Goal: Task Accomplishment & Management: Complete application form

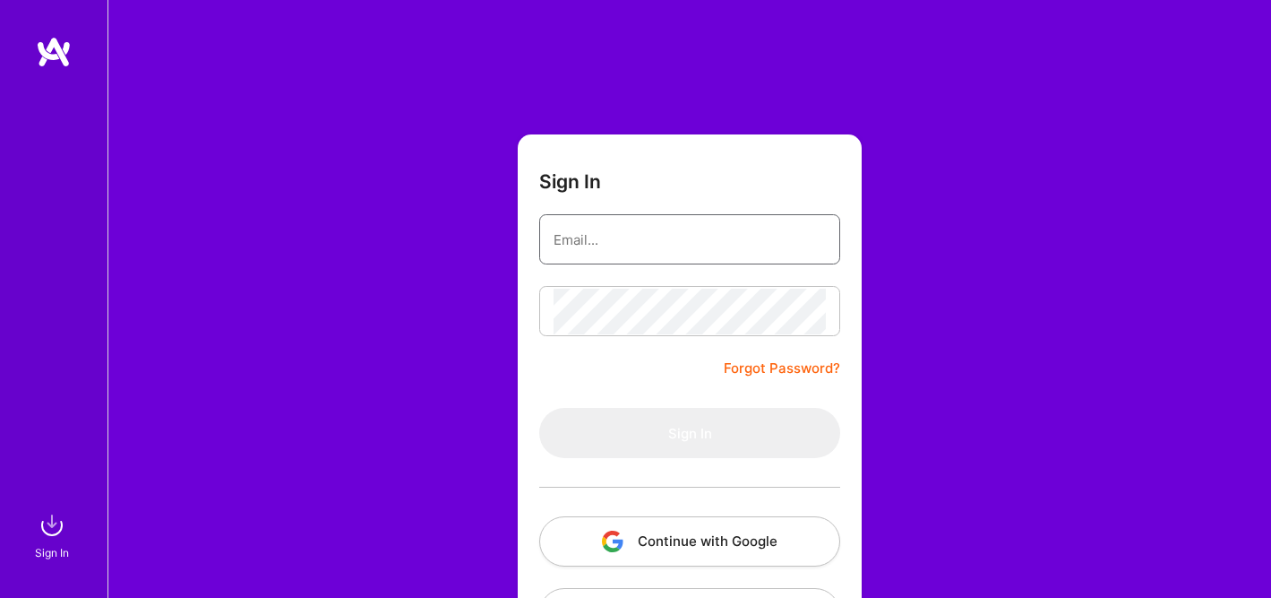
type input "[EMAIL_ADDRESS][DOMAIN_NAME]"
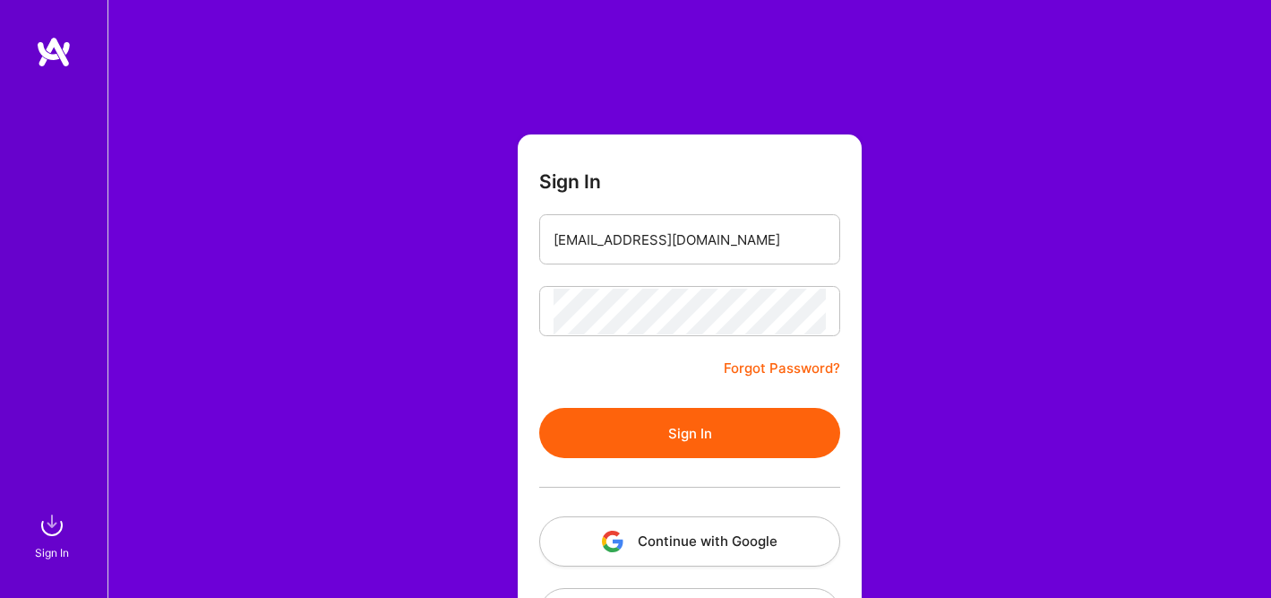
click at [675, 435] on button "Sign In" at bounding box center [689, 433] width 301 height 50
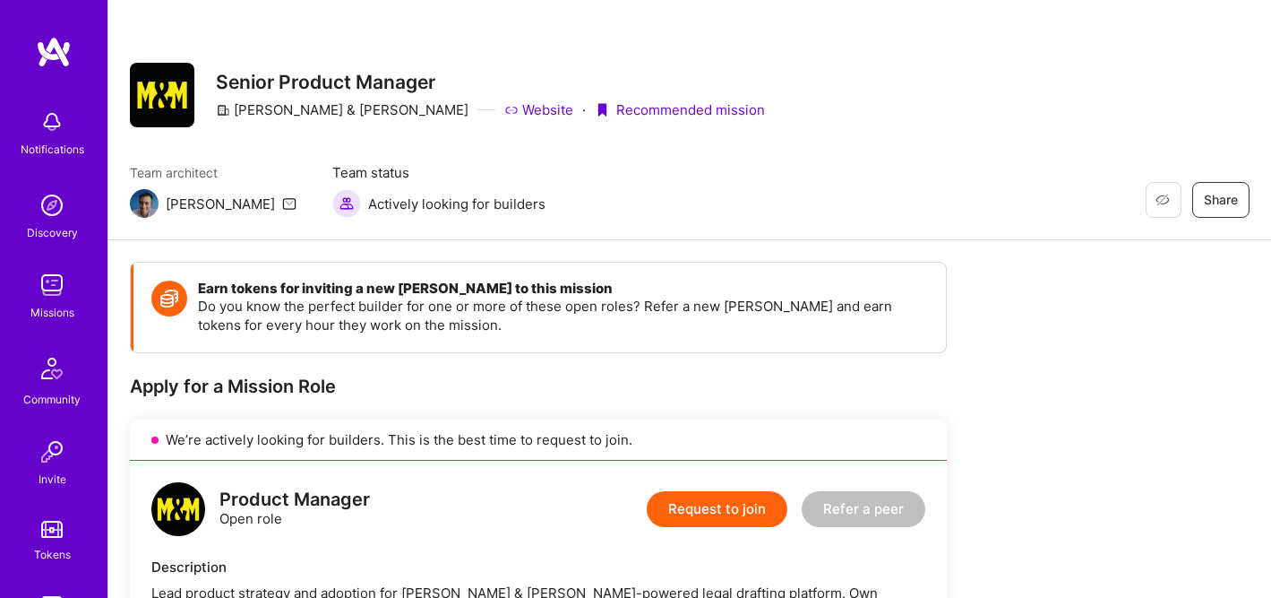
click at [723, 511] on button "Request to join" at bounding box center [717, 509] width 141 height 36
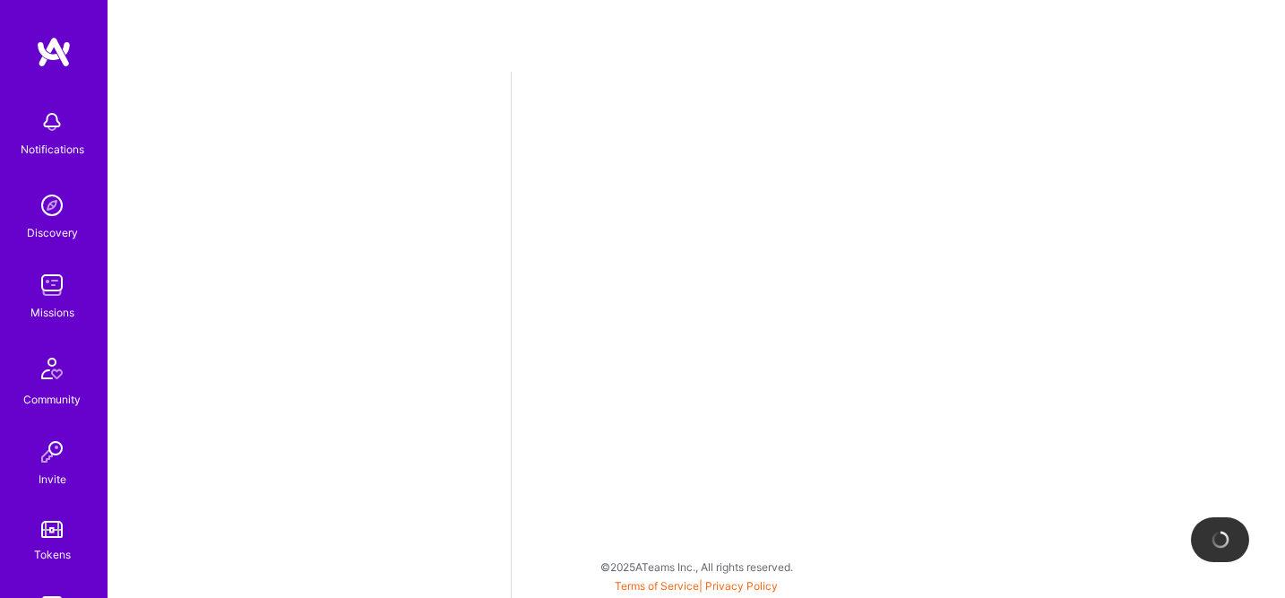
select select "US"
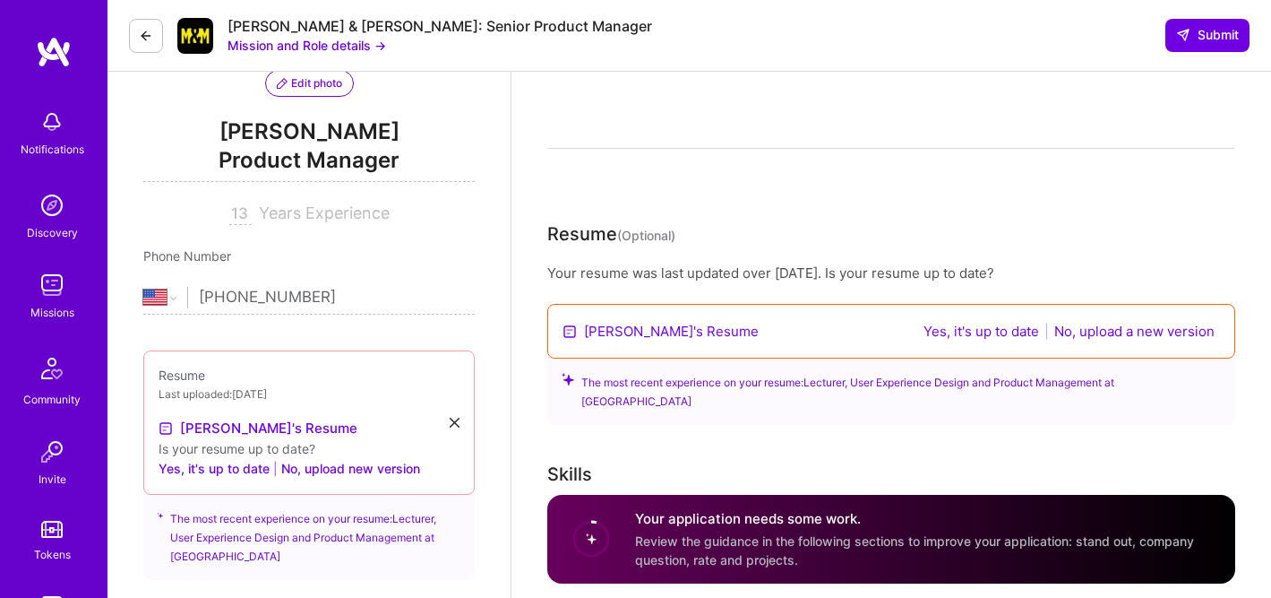
scroll to position [197, 0]
click at [1119, 329] on button "No, upload a new version" at bounding box center [1134, 330] width 171 height 21
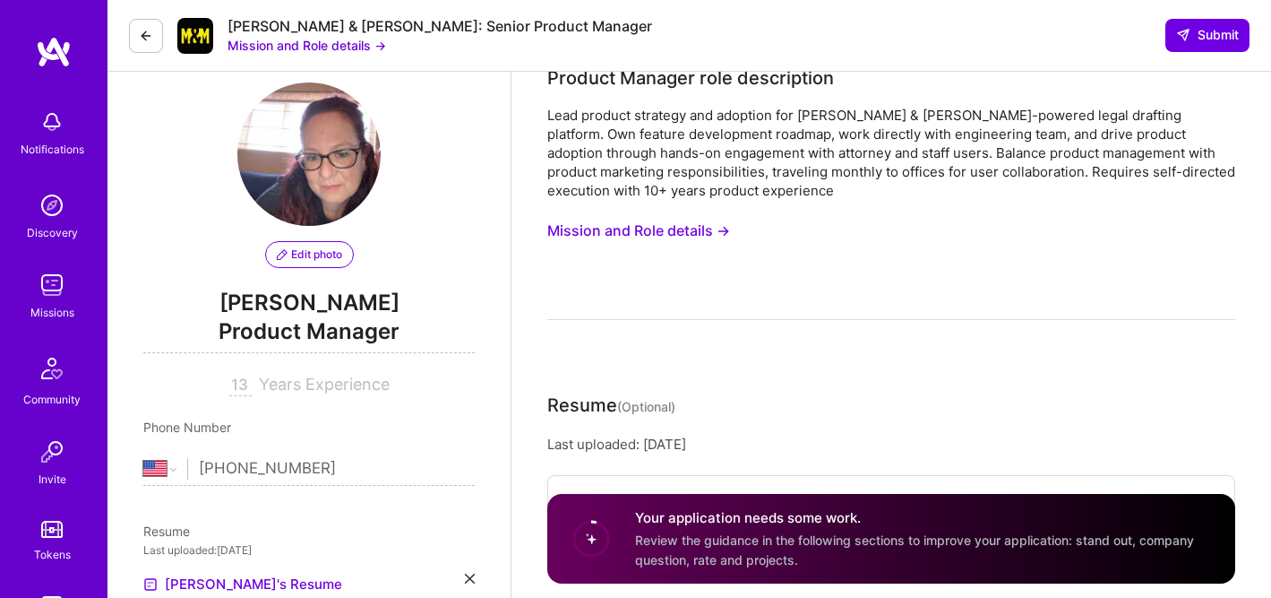
scroll to position [0, 0]
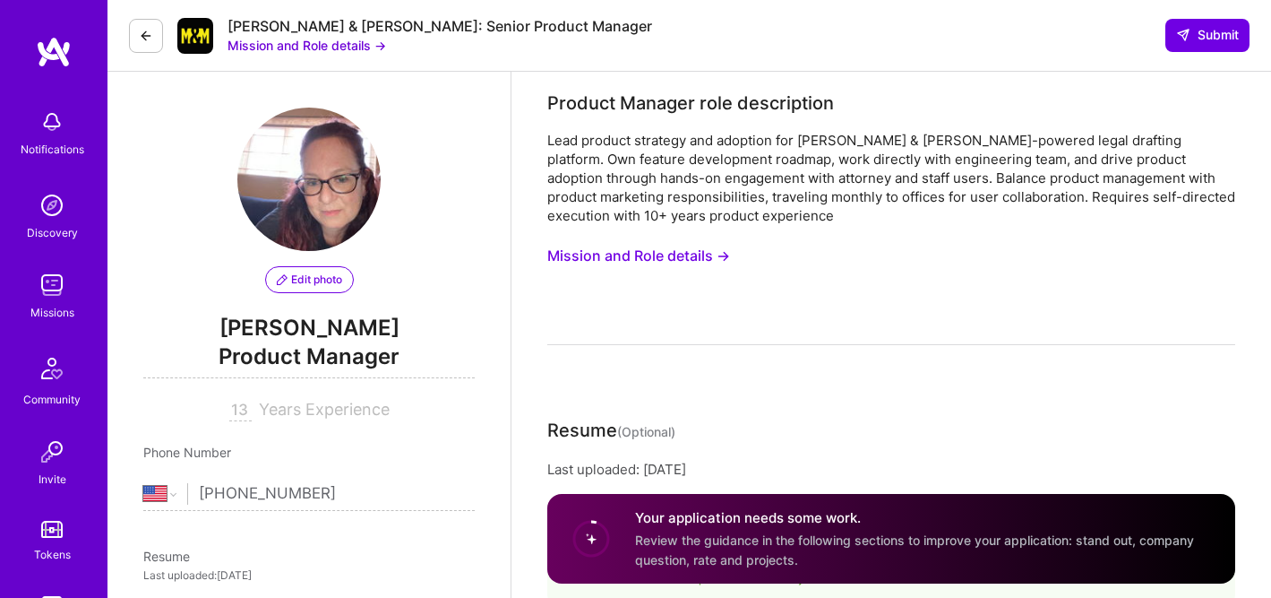
click at [661, 255] on button "Mission and Role details →" at bounding box center [638, 255] width 183 height 33
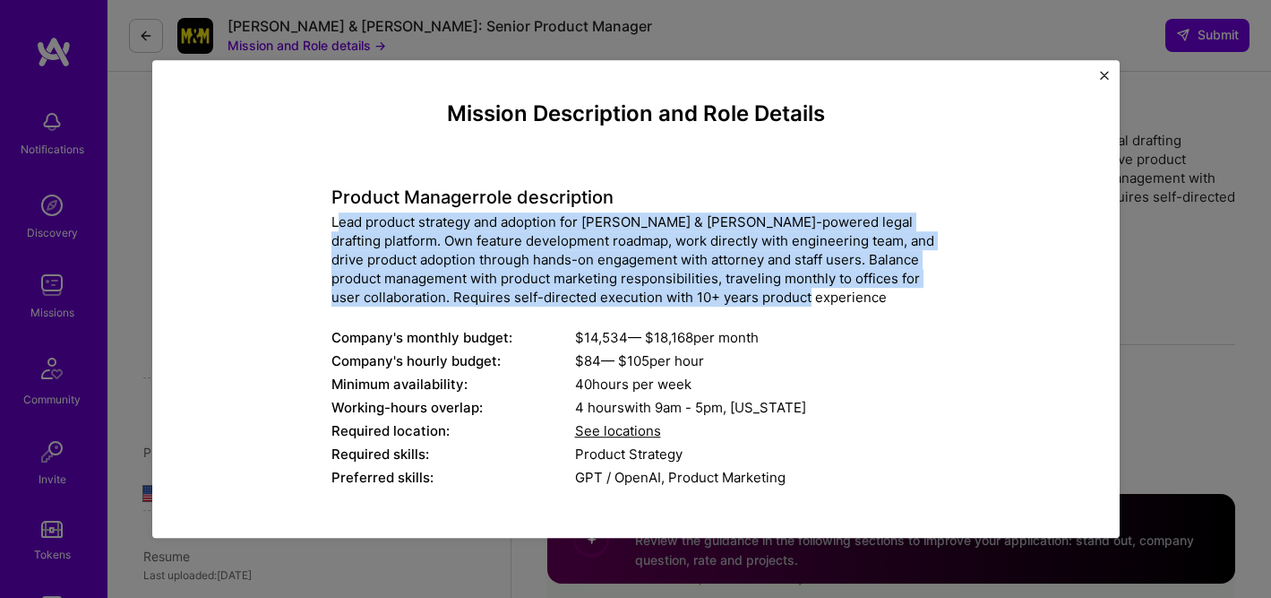
drag, startPoint x: 328, startPoint y: 223, endPoint x: 822, endPoint y: 294, distance: 498.7
click at [822, 294] on div "Lead product strategy and adoption for [PERSON_NAME] & [PERSON_NAME]-powered le…" at bounding box center [636, 259] width 609 height 94
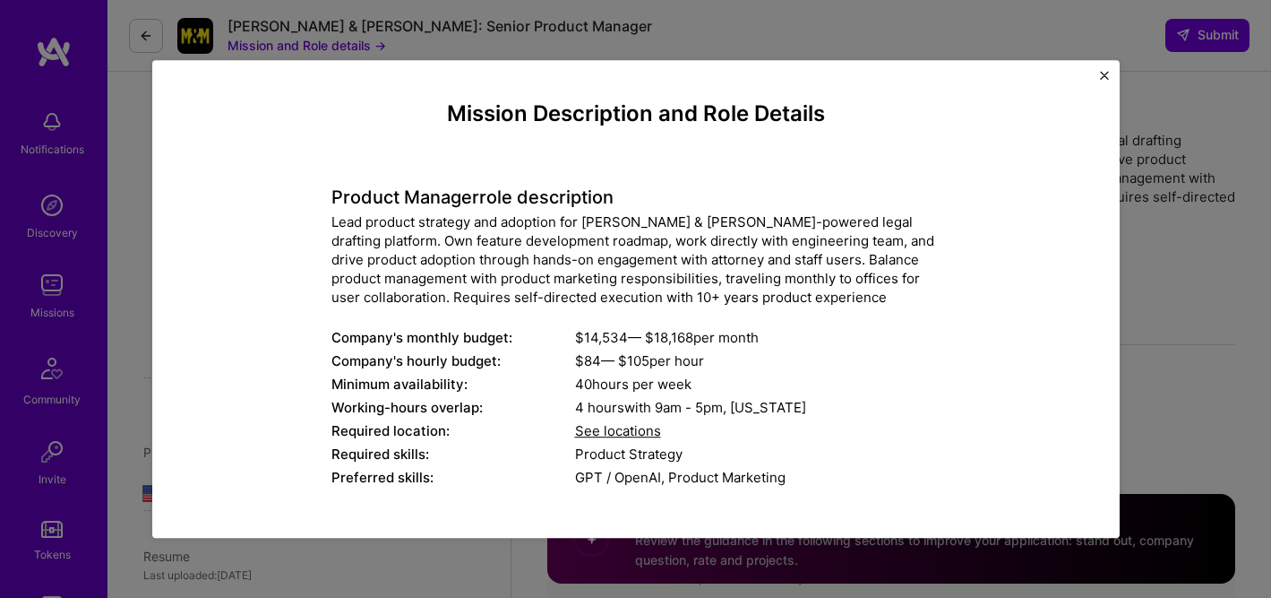
click at [555, 278] on div "Lead product strategy and adoption for [PERSON_NAME] & [PERSON_NAME]-powered le…" at bounding box center [636, 259] width 609 height 94
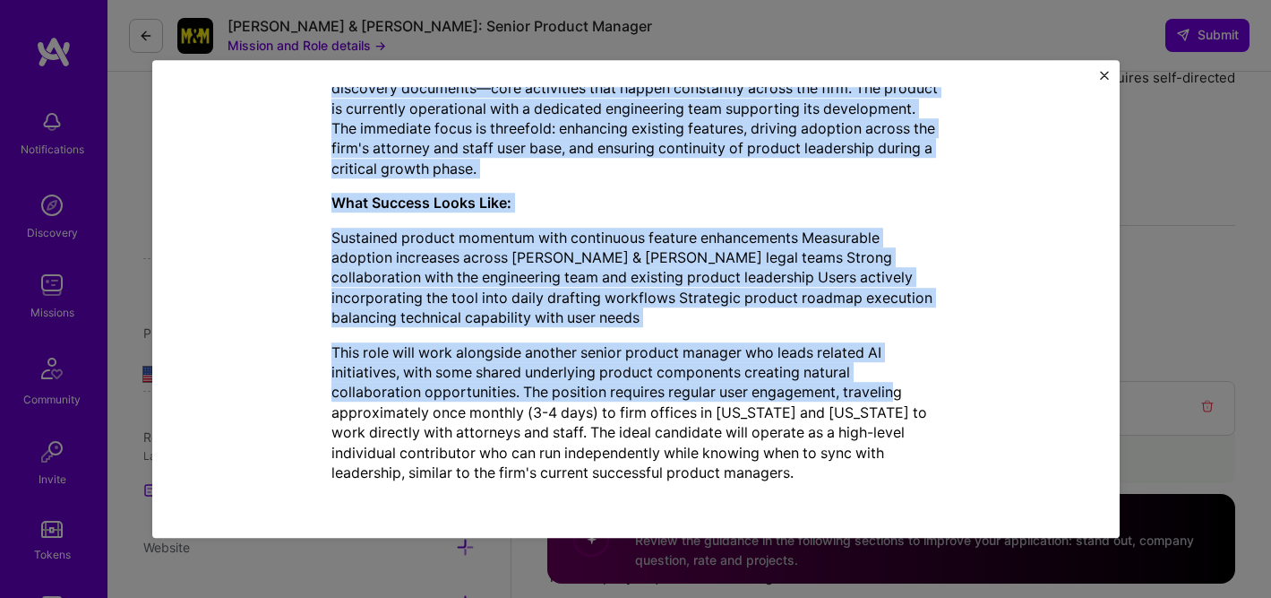
scroll to position [255, 0]
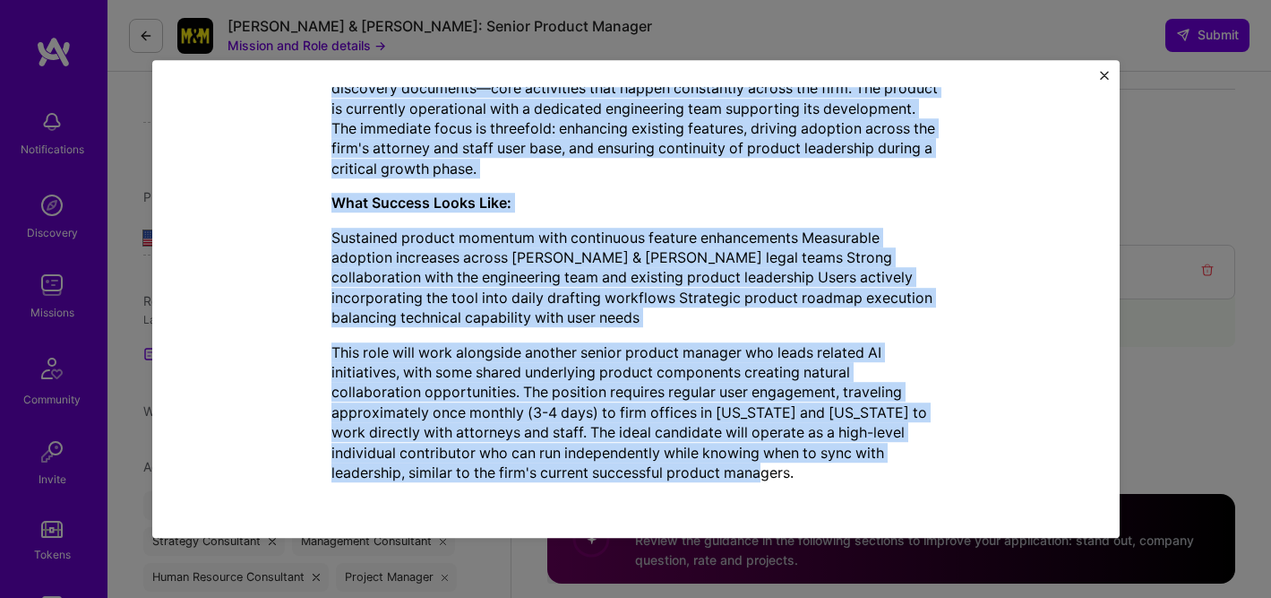
drag, startPoint x: 322, startPoint y: 219, endPoint x: 902, endPoint y: 491, distance: 641.3
click at [902, 491] on div "Mission Description and Role Details Product Manager role description Lead prod…" at bounding box center [636, 37] width 885 height 919
copy div "Lore ipsumdo sitametc adi elitsedd eiu Tempor & Incidi'u LA-etdolor magna aliqu…"
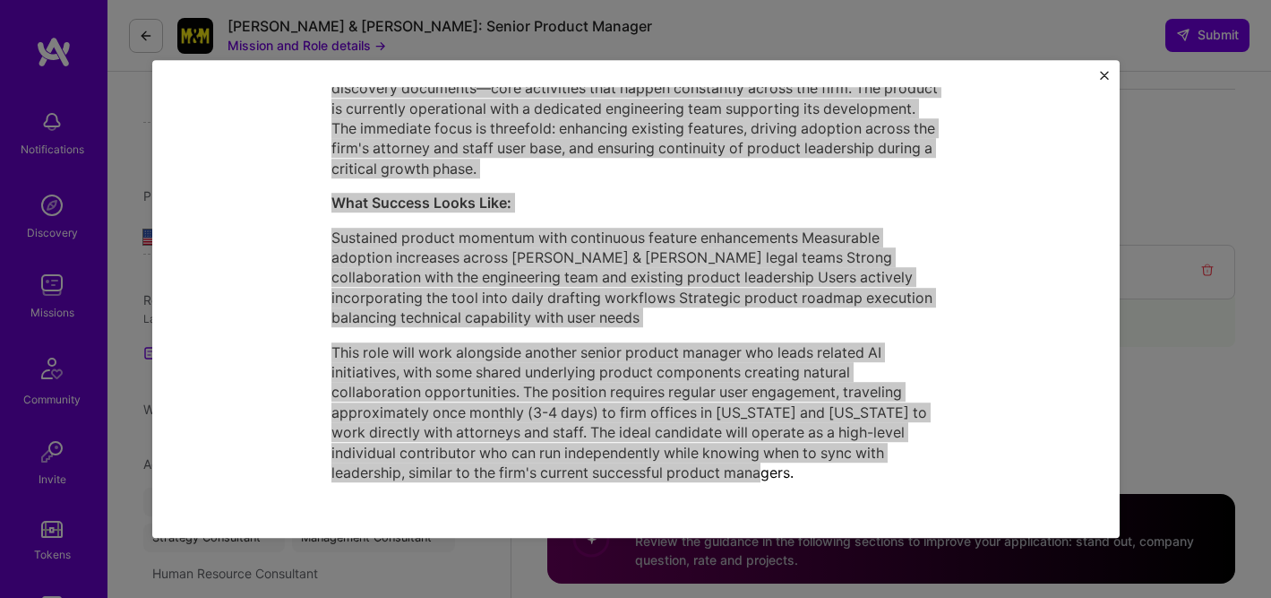
select select "US"
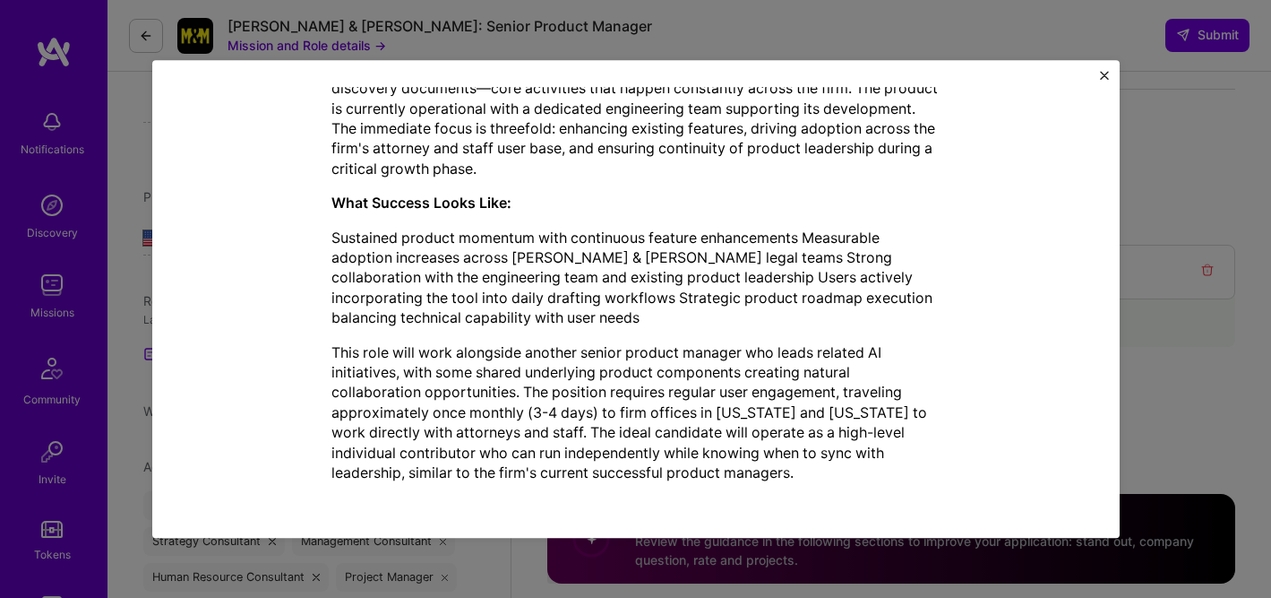
click at [1098, 73] on div "Mission Description and Role Details Product Manager role description Lead prod…" at bounding box center [636, 299] width 968 height 478
click at [1104, 73] on img "Close" at bounding box center [1104, 75] width 9 height 9
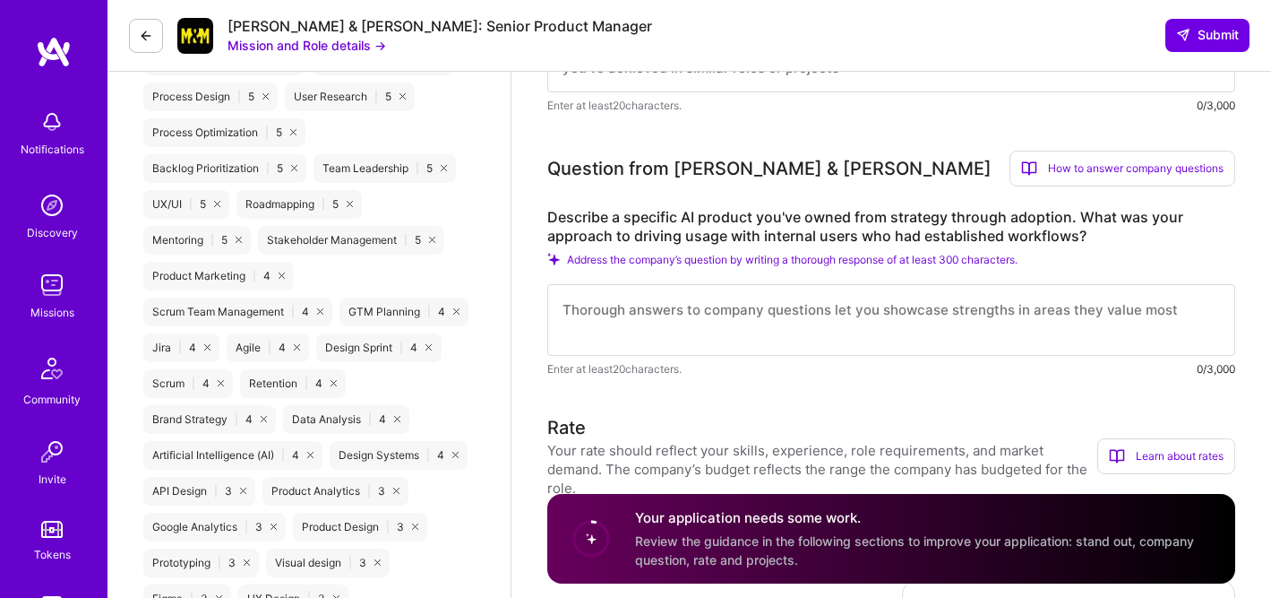
scroll to position [767, 0]
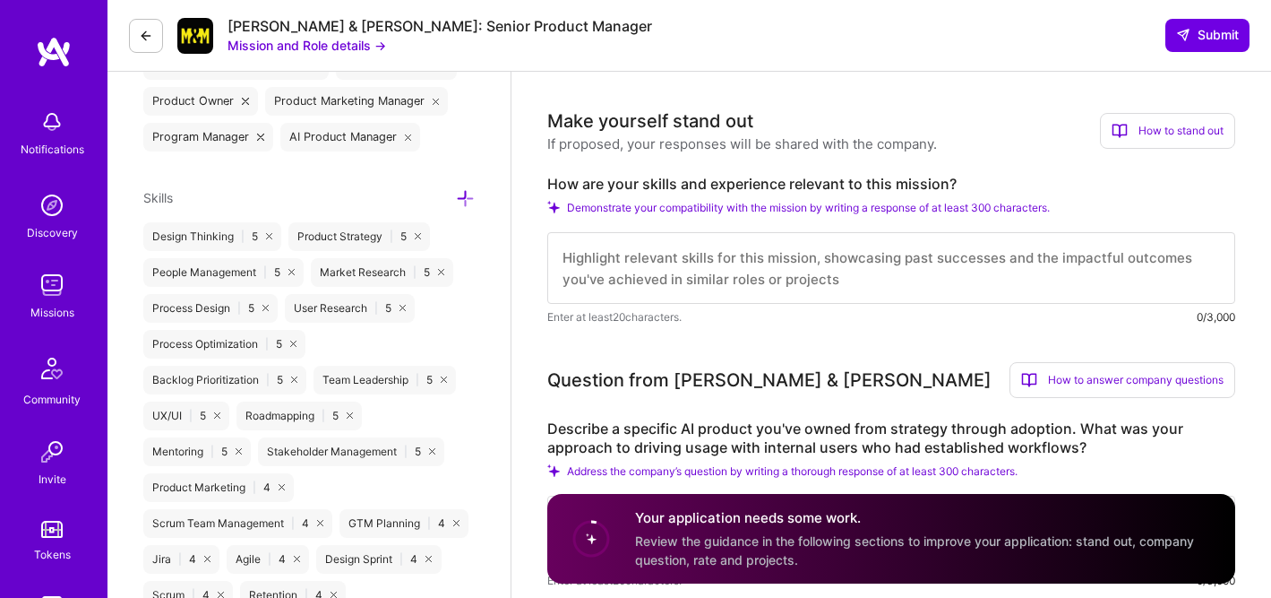
click at [656, 256] on textarea at bounding box center [891, 268] width 688 height 72
paste textarea "L ipsum 14+ dolor si ametconsec adipisc elitseddoe-tempo IN Utla etd MA-aliqua …"
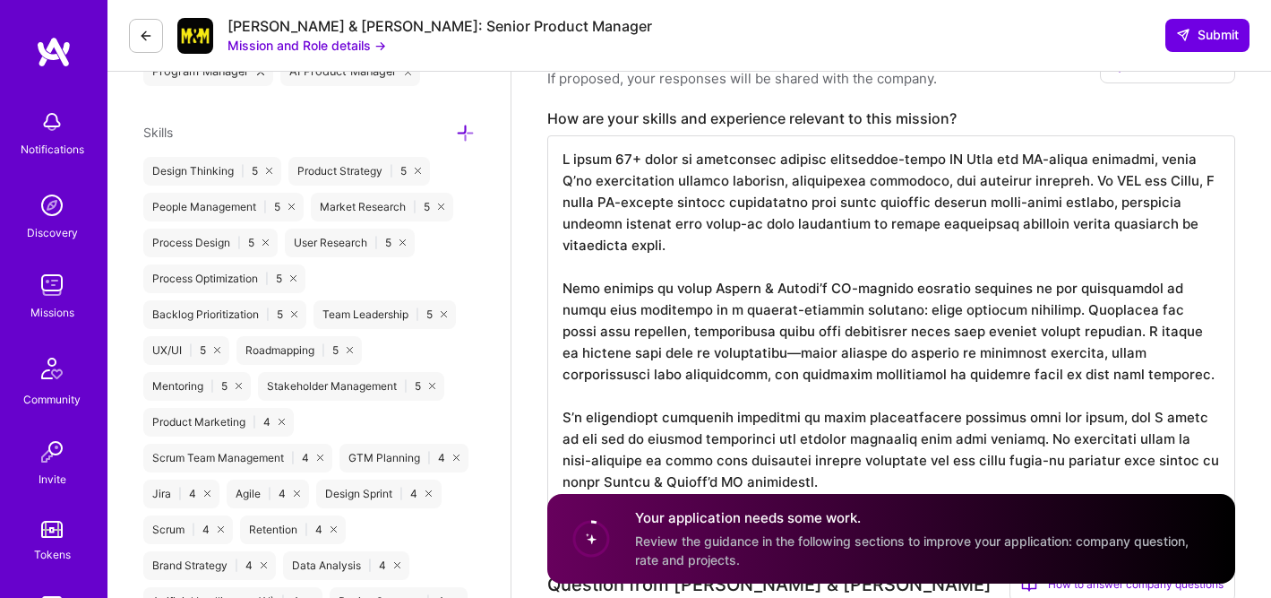
scroll to position [896, 0]
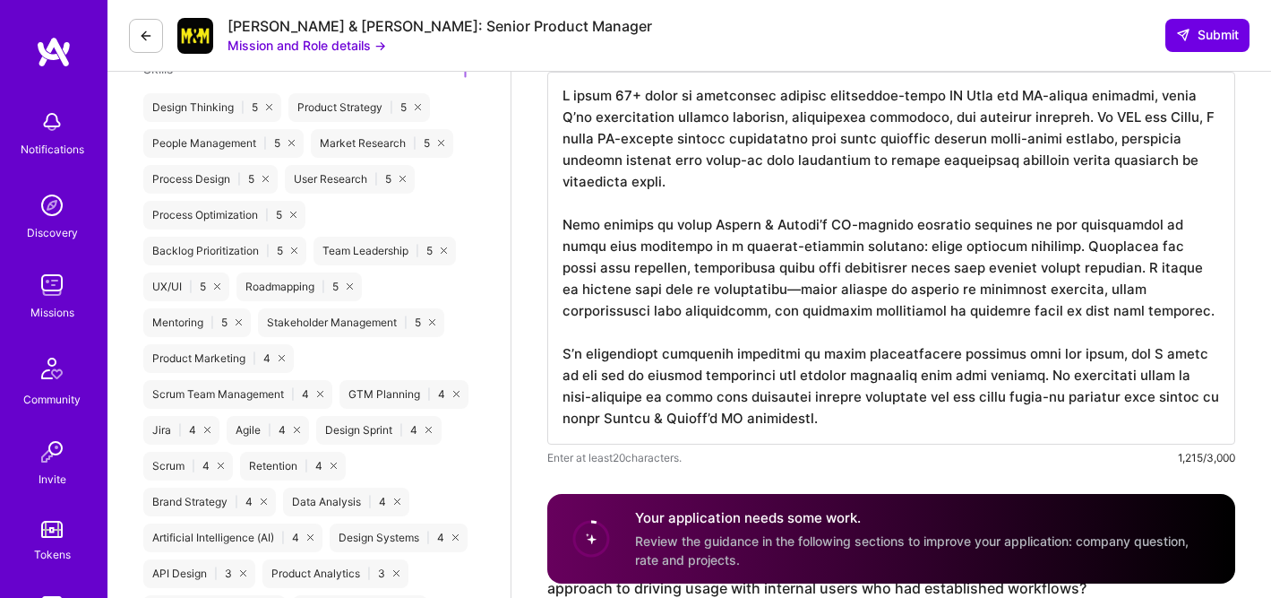
drag, startPoint x: 564, startPoint y: 345, endPoint x: 804, endPoint y: 409, distance: 247.8
click at [805, 410] on textarea at bounding box center [891, 258] width 688 height 373
drag, startPoint x: 1011, startPoint y: 374, endPoint x: 564, endPoint y: 209, distance: 476.5
click at [563, 209] on textarea at bounding box center [891, 258] width 688 height 373
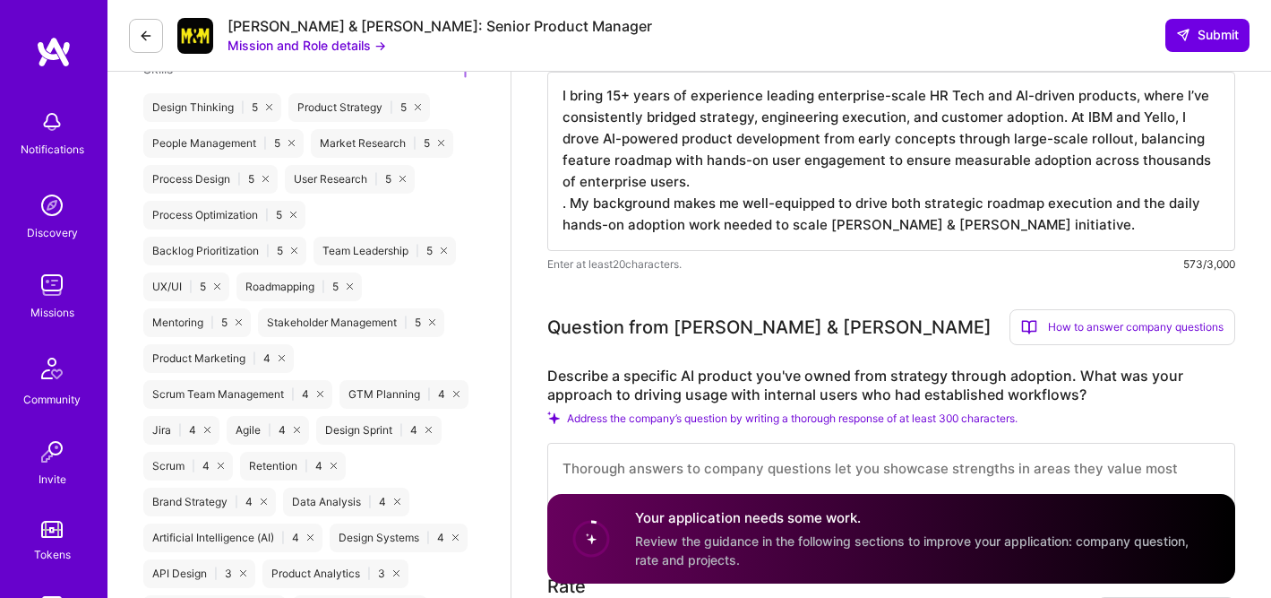
scroll to position [0, 0]
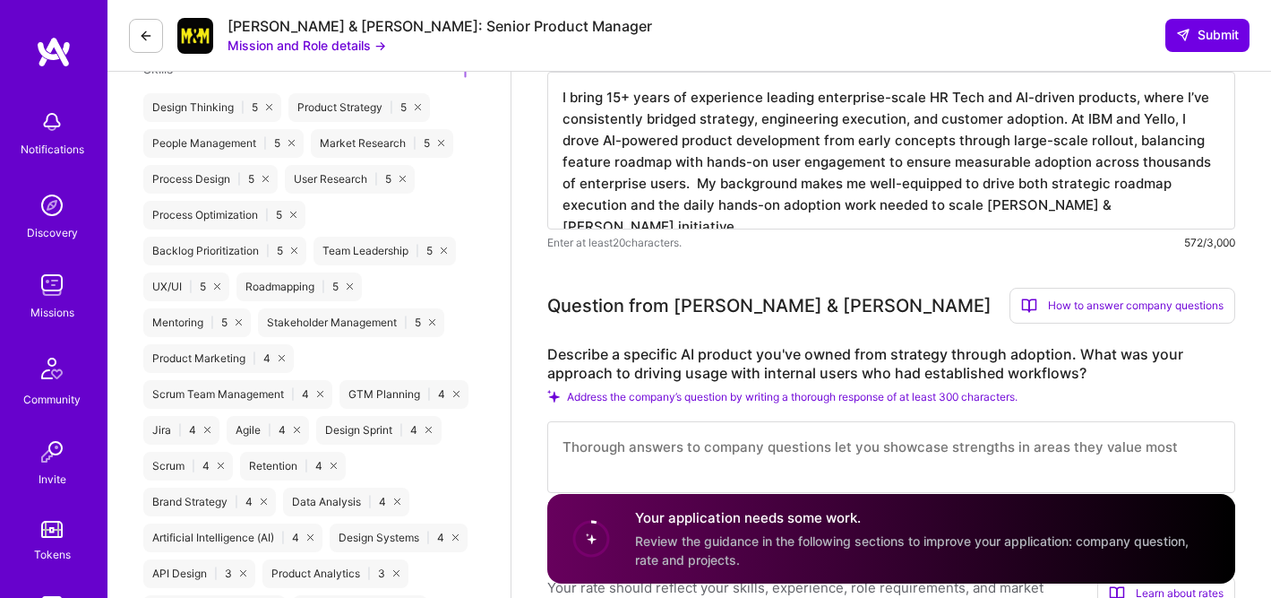
type textarea "I bring 15+ years of experience leading enterprise-scale HR Tech and AI-driven …"
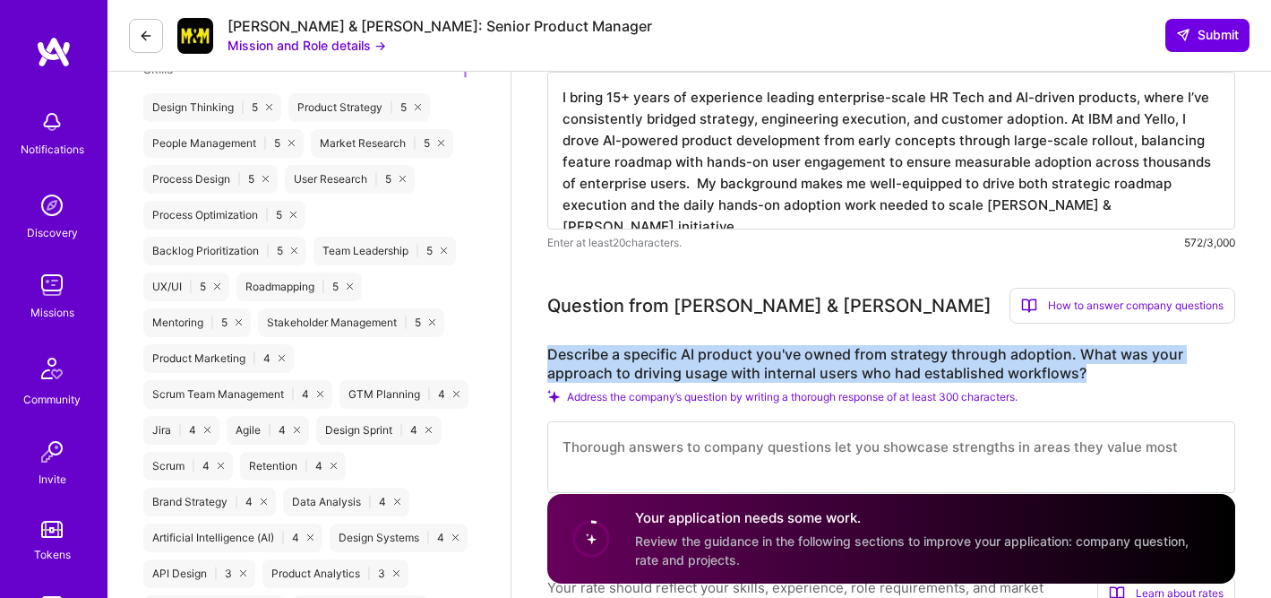
drag, startPoint x: 548, startPoint y: 347, endPoint x: 1099, endPoint y: 375, distance: 551.8
click at [1099, 375] on label "Describe a specific AI product you've owned from strategy through adoption. Wha…" at bounding box center [891, 364] width 688 height 38
copy label "Describe a specific AI product you've owned from strategy through adoption. Wha…"
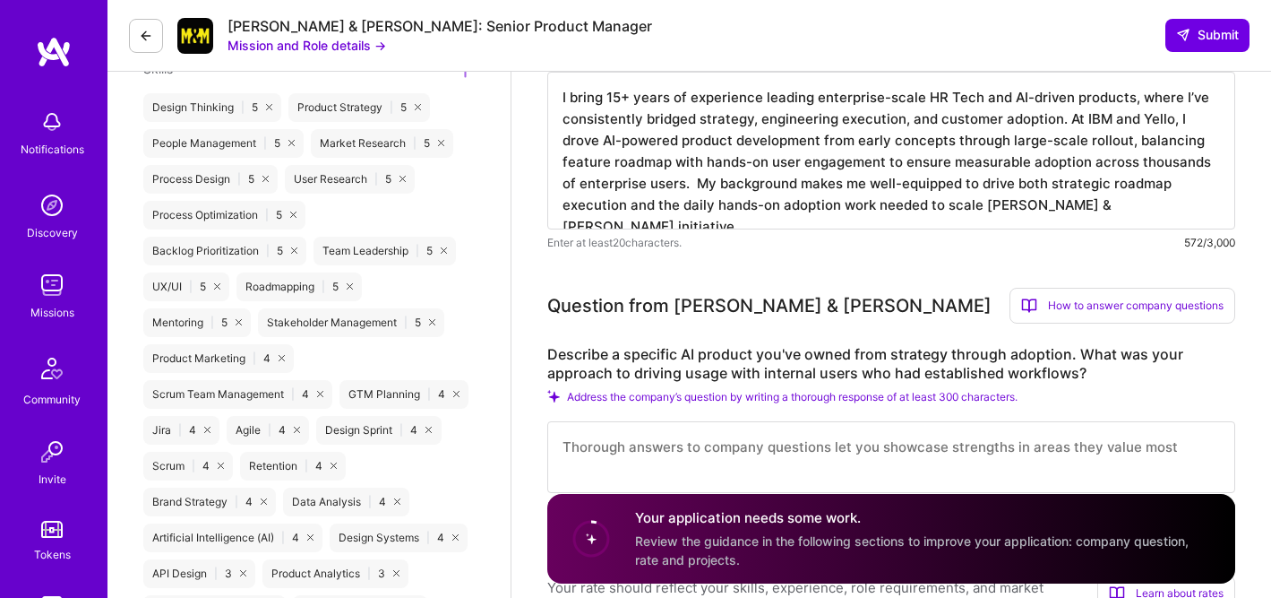
click at [652, 453] on textarea at bounding box center [891, 457] width 688 height 72
paste textarea "I led the rollout of [PERSON_NAME] Candidate Assistant, an AI recruiting tool e…"
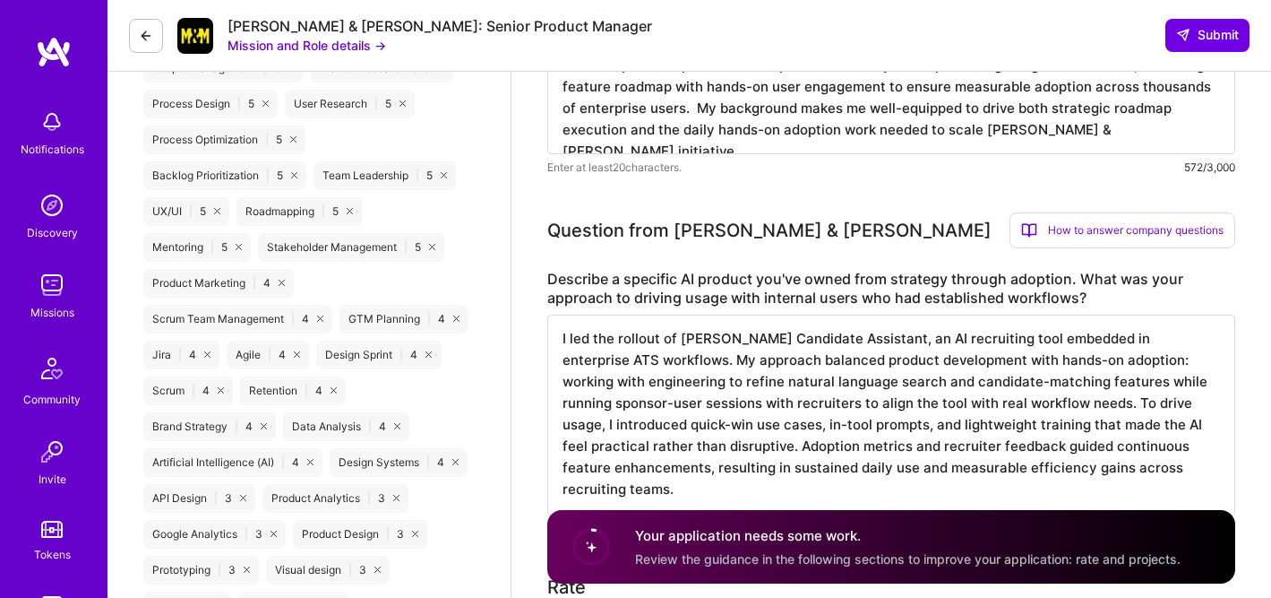
scroll to position [971, 0]
drag, startPoint x: 965, startPoint y: 445, endPoint x: 911, endPoint y: 447, distance: 53.8
click at [911, 447] on textarea "I led the rollout of [PERSON_NAME] Candidate Assistant, an AI recruiting tool e…" at bounding box center [891, 414] width 688 height 201
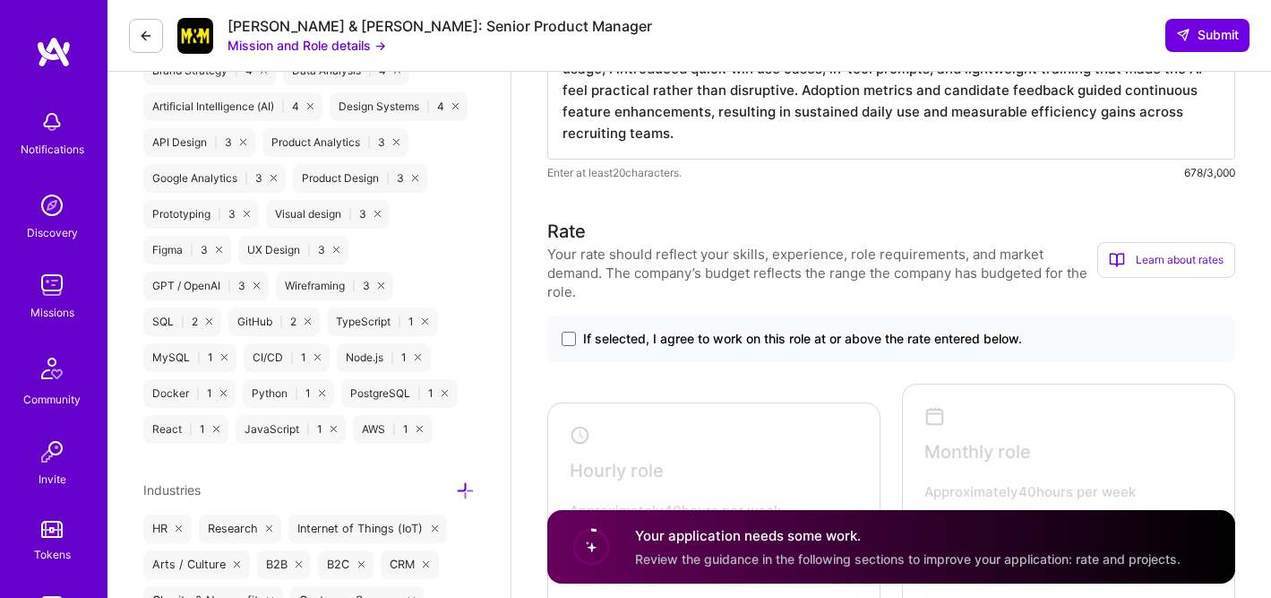
scroll to position [1334, 0]
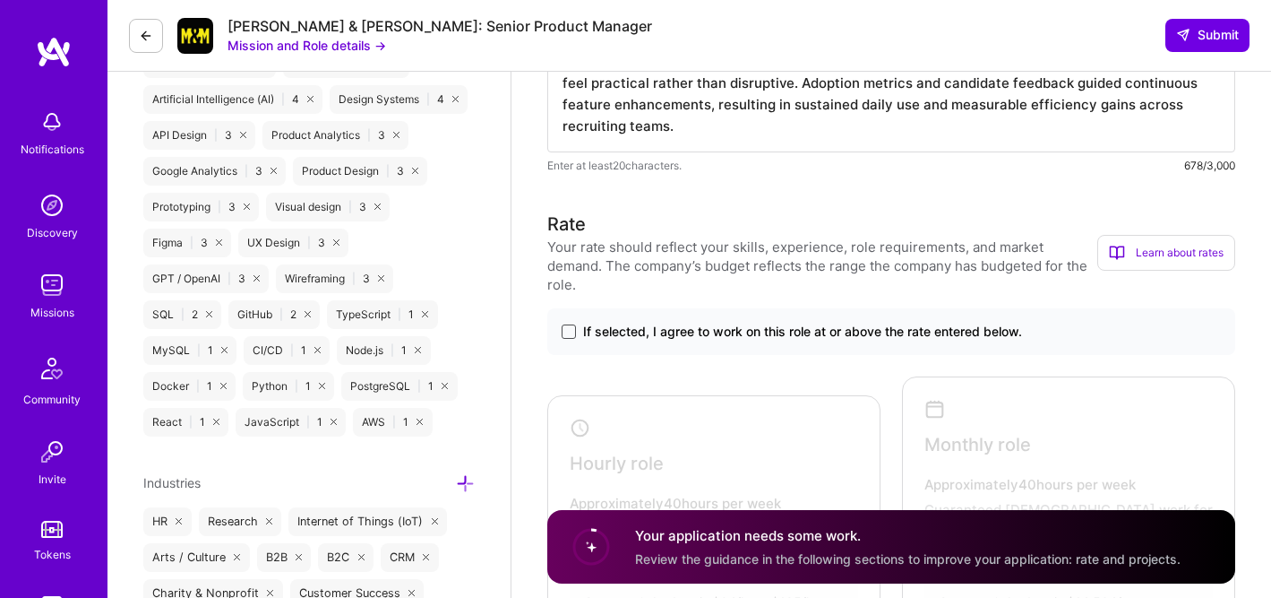
type textarea "I led the rollout of [PERSON_NAME] Candidate Assistant, an AI recruiting tool e…"
click at [571, 333] on span at bounding box center [569, 331] width 14 height 14
click at [0, 0] on input "If selected, I agree to work on this role at or above the rate entered below." at bounding box center [0, 0] width 0 height 0
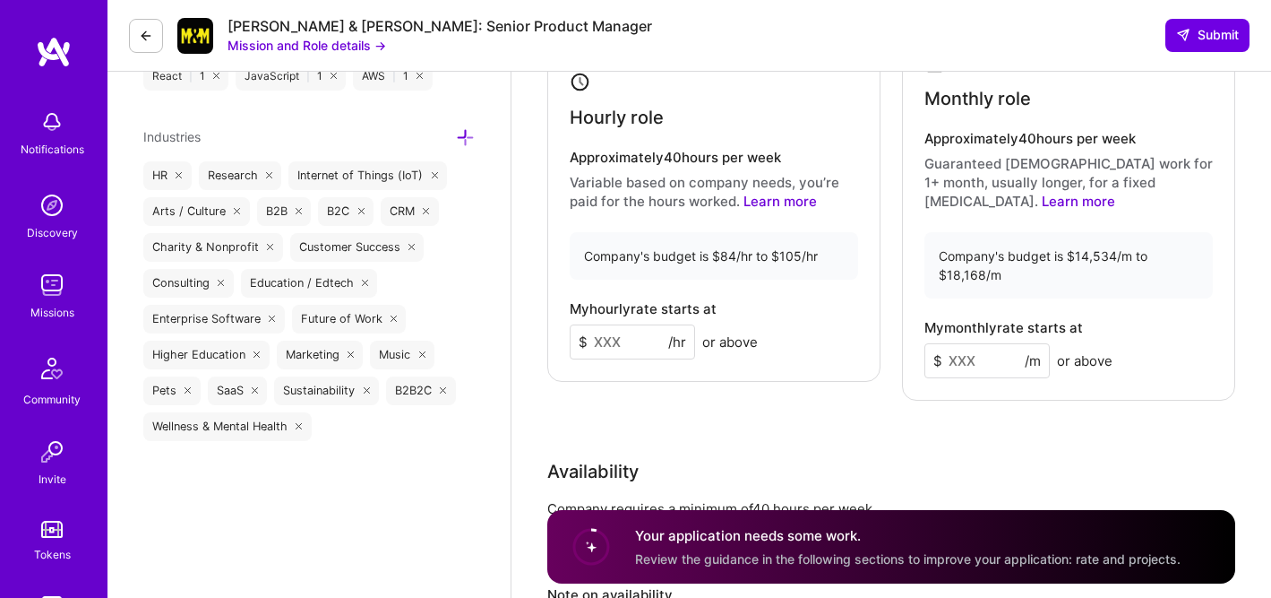
scroll to position [1706, 0]
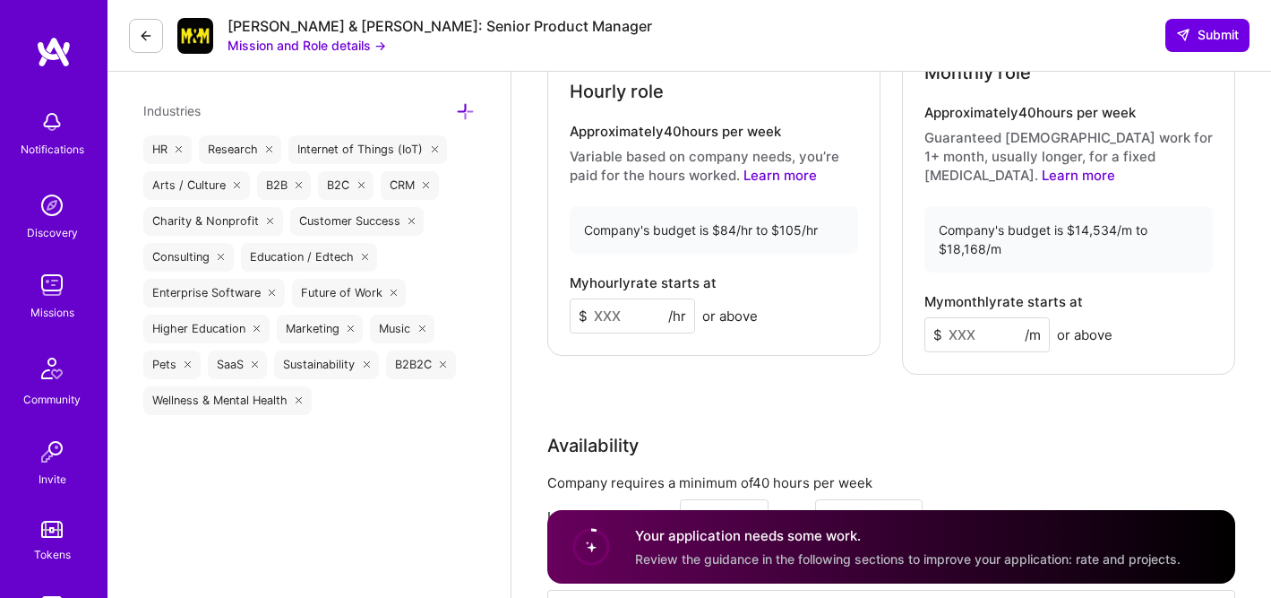
drag, startPoint x: 622, startPoint y: 313, endPoint x: 502, endPoint y: 314, distance: 120.1
type input "90"
click at [961, 332] on input at bounding box center [987, 334] width 125 height 35
type input "15000"
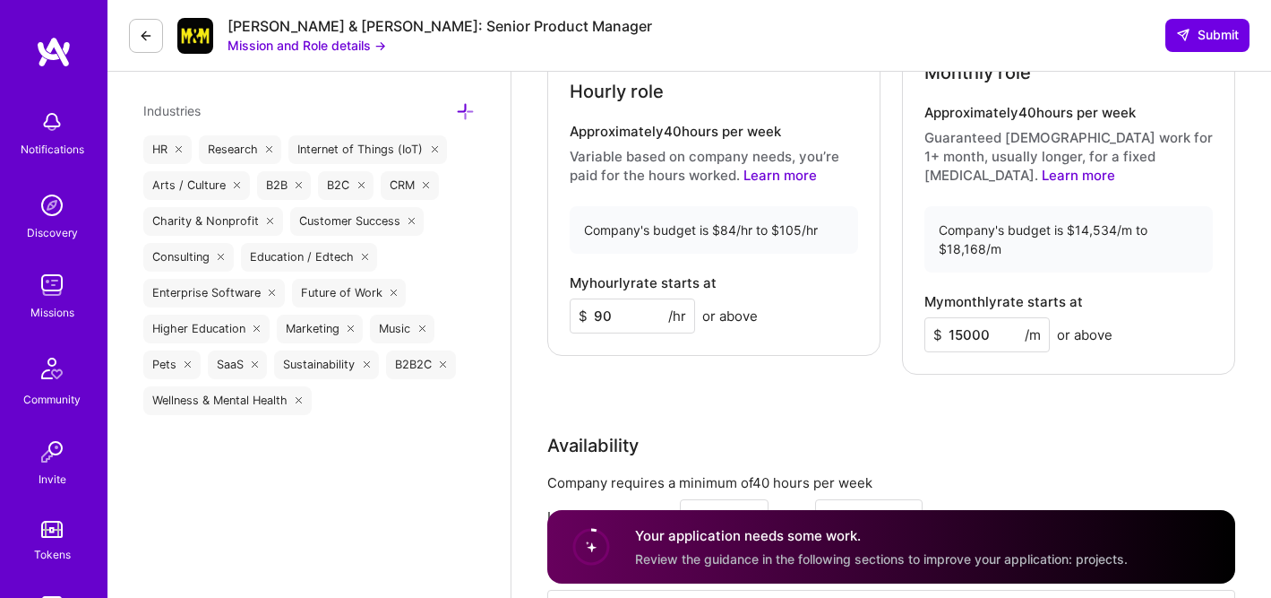
click at [919, 433] on div "Availability" at bounding box center [891, 445] width 688 height 27
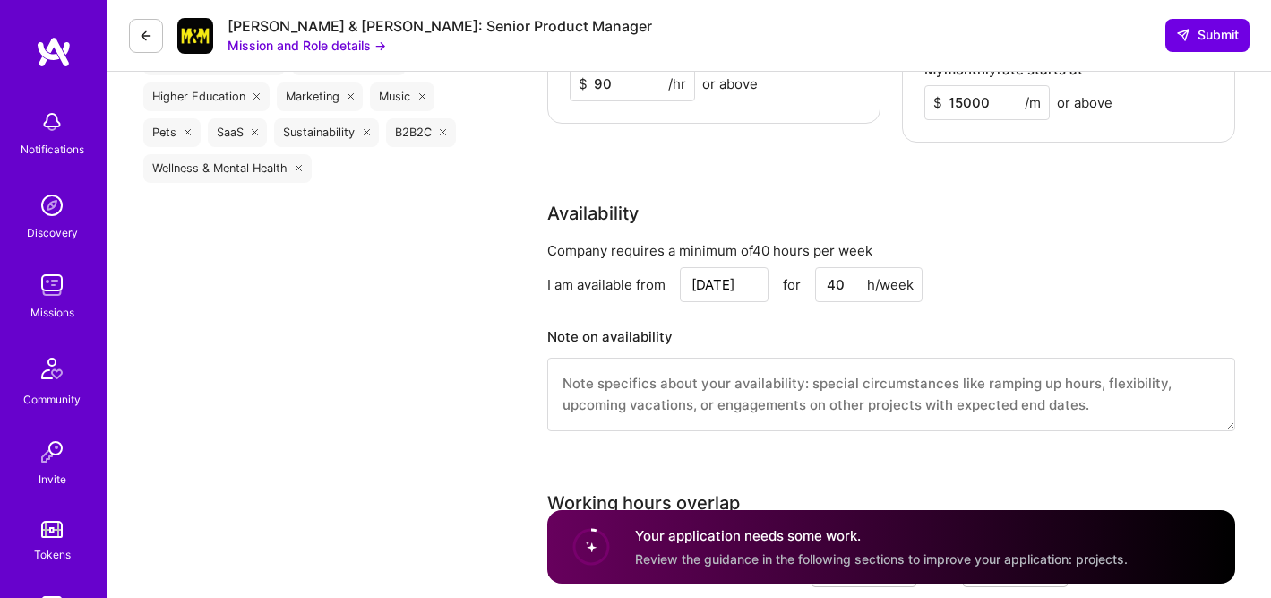
scroll to position [1958, 0]
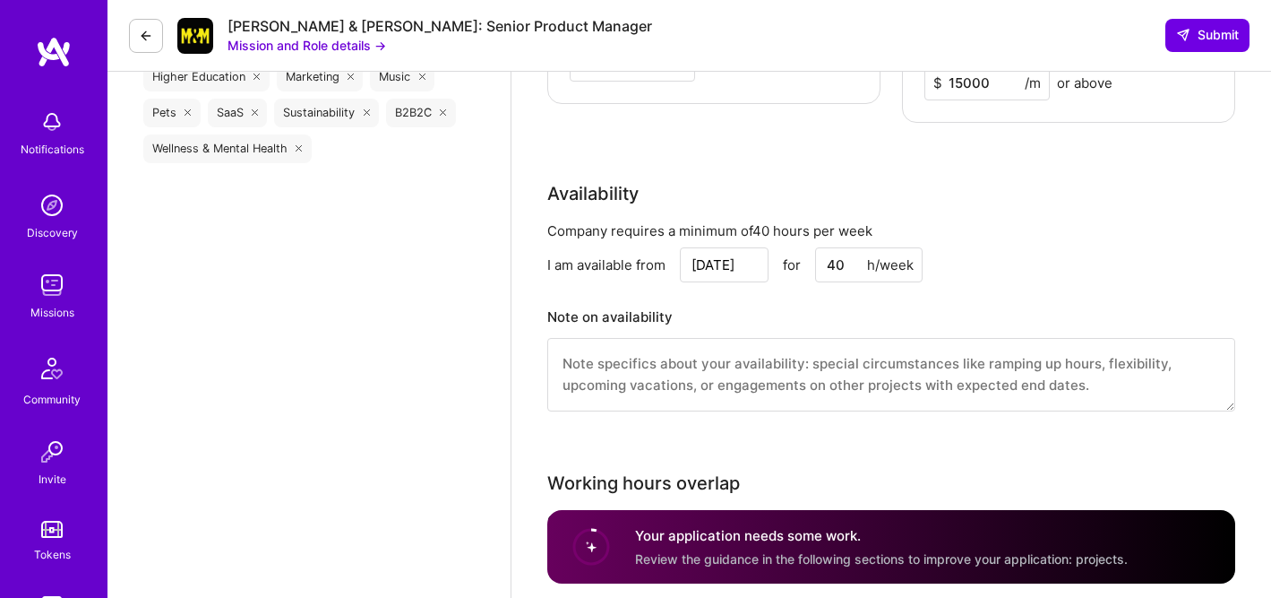
click at [705, 377] on textarea at bounding box center [891, 374] width 688 height 73
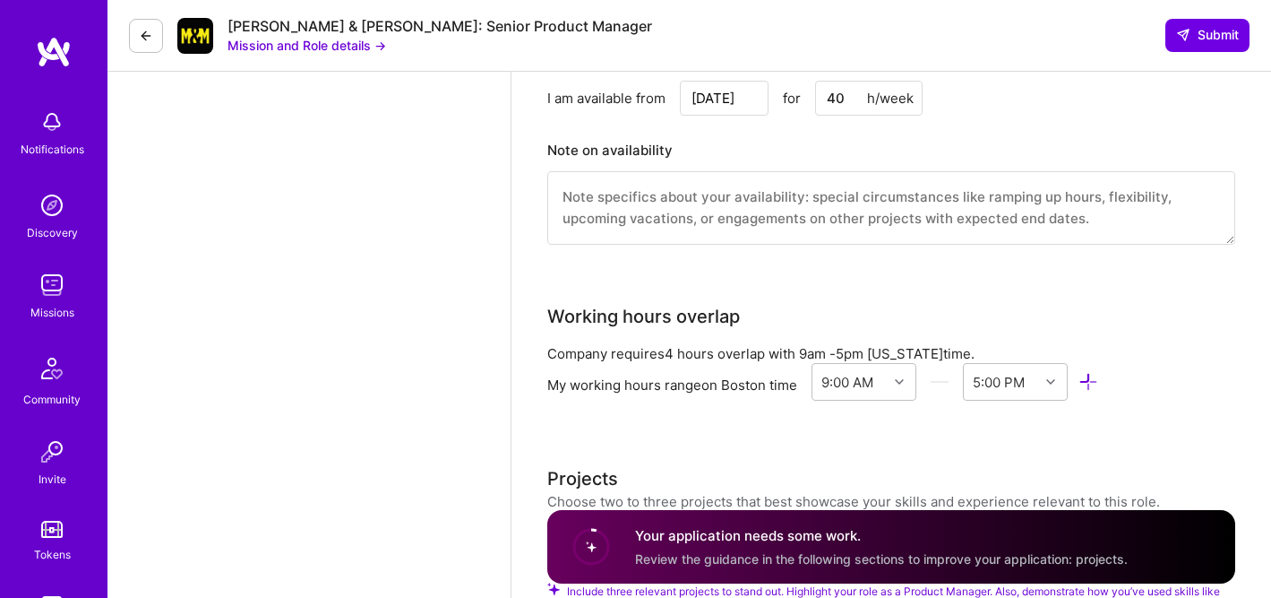
scroll to position [2152, 0]
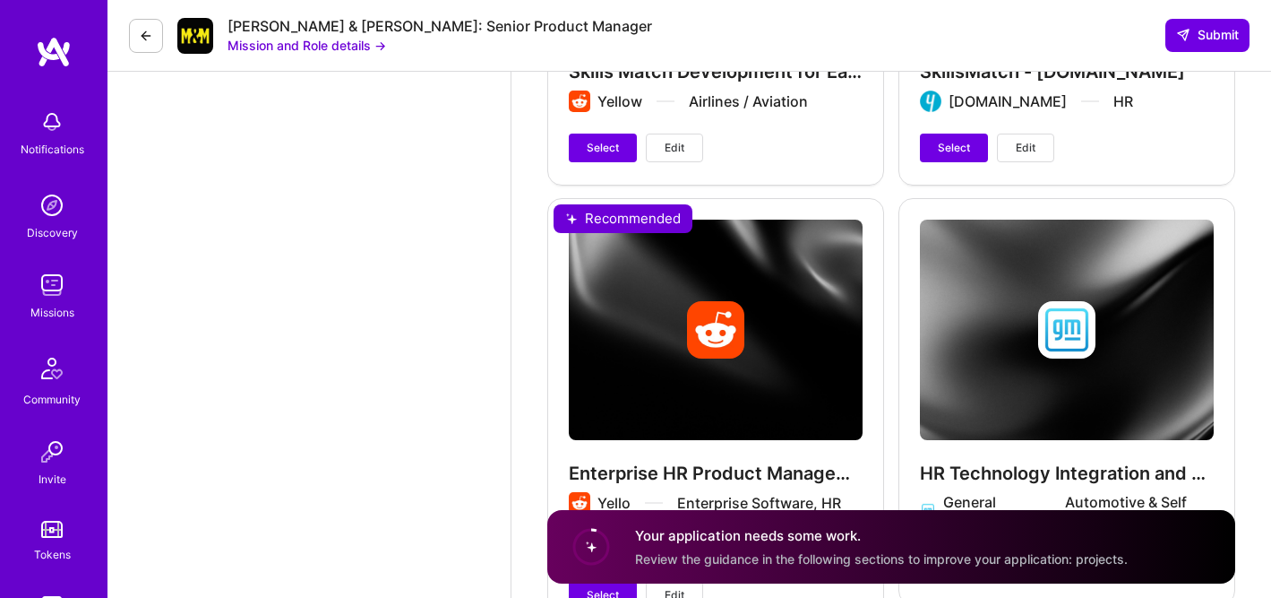
scroll to position [3423, 0]
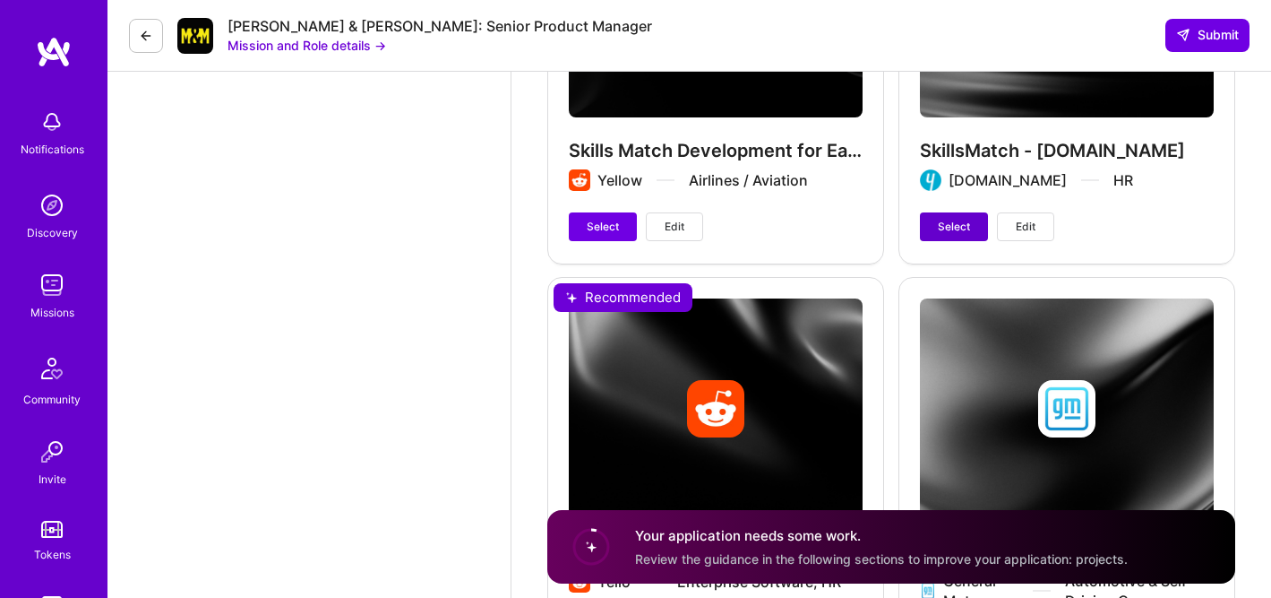
click at [950, 218] on button "Select" at bounding box center [954, 226] width 68 height 29
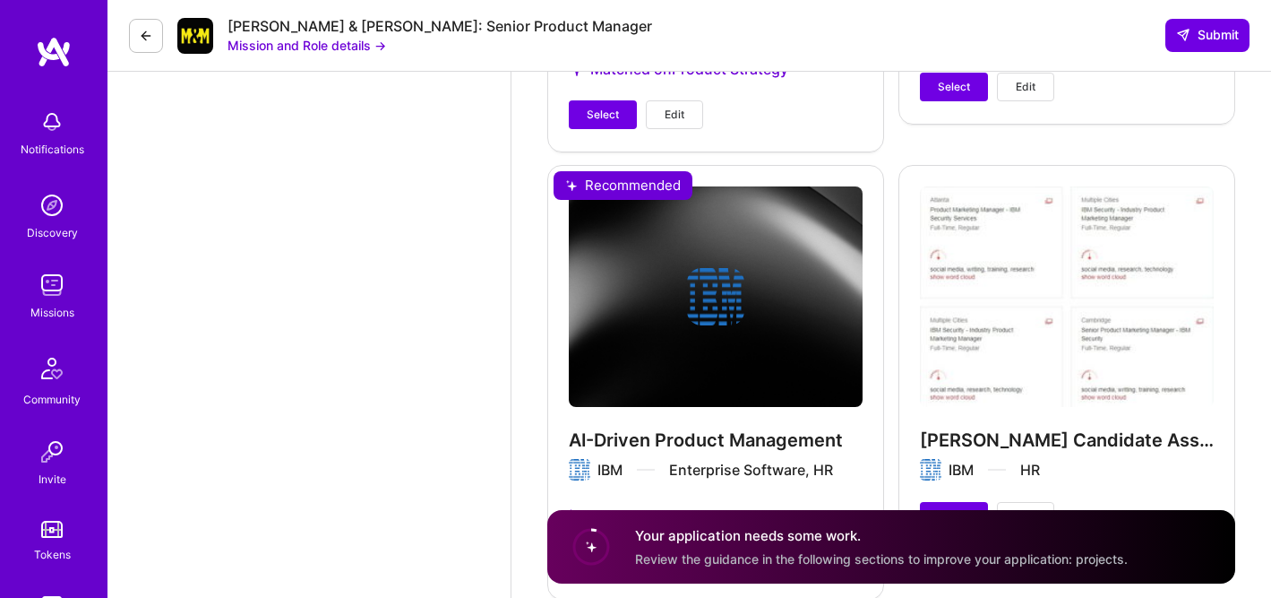
scroll to position [4023, 0]
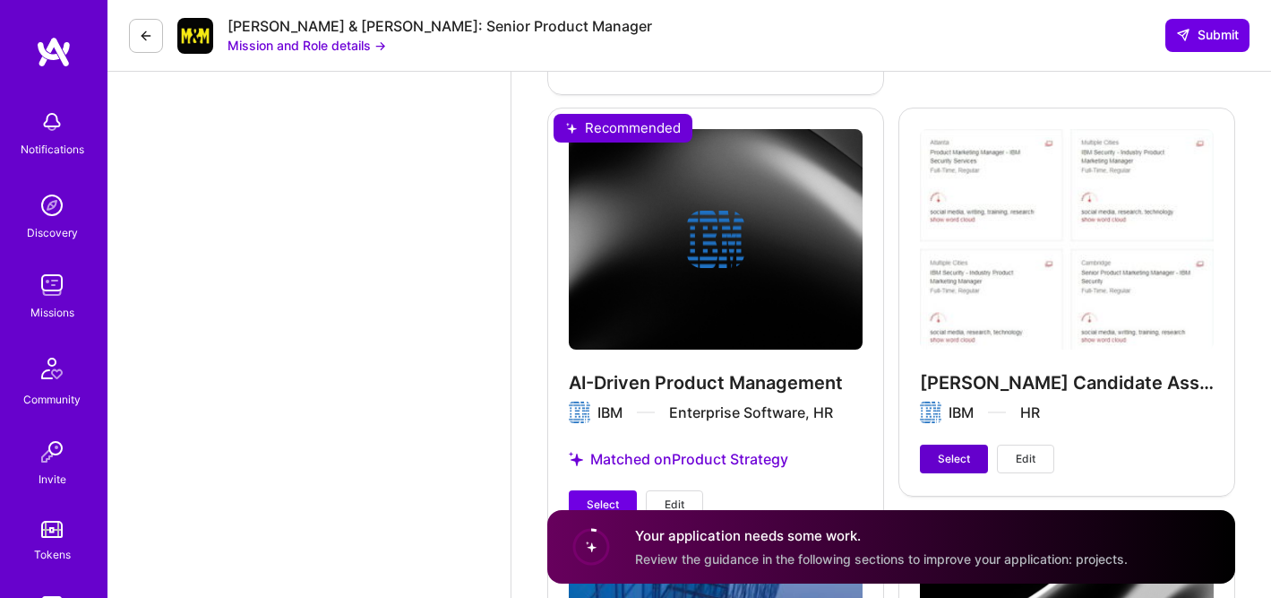
click at [942, 451] on span "Select" at bounding box center [954, 459] width 32 height 16
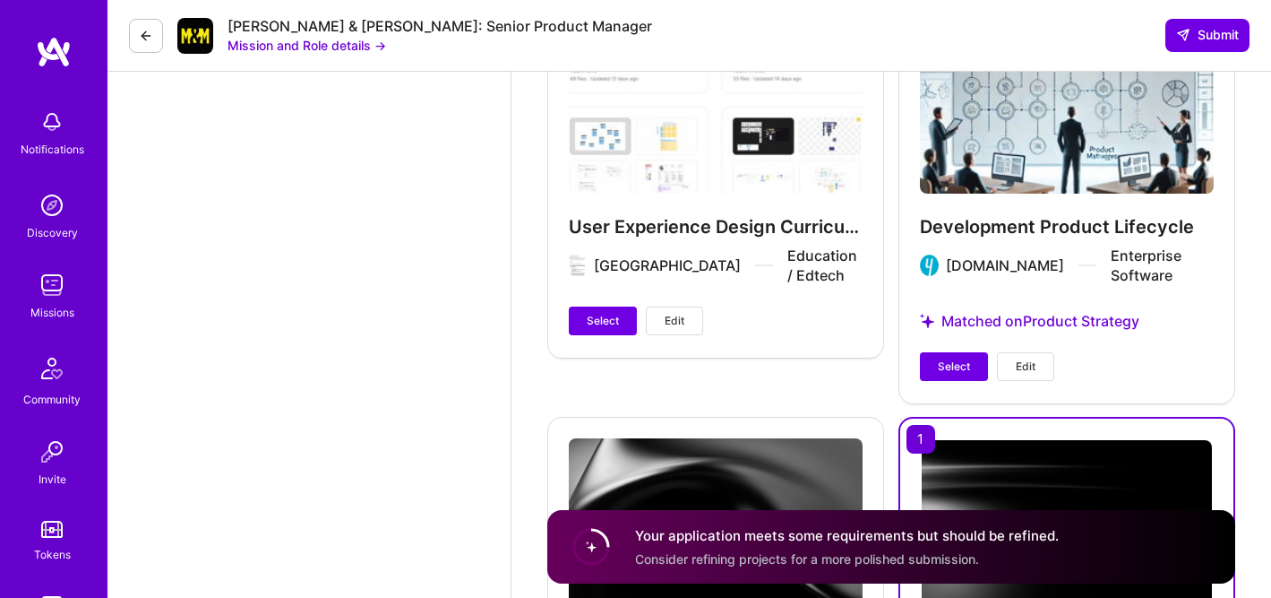
scroll to position [2906, 0]
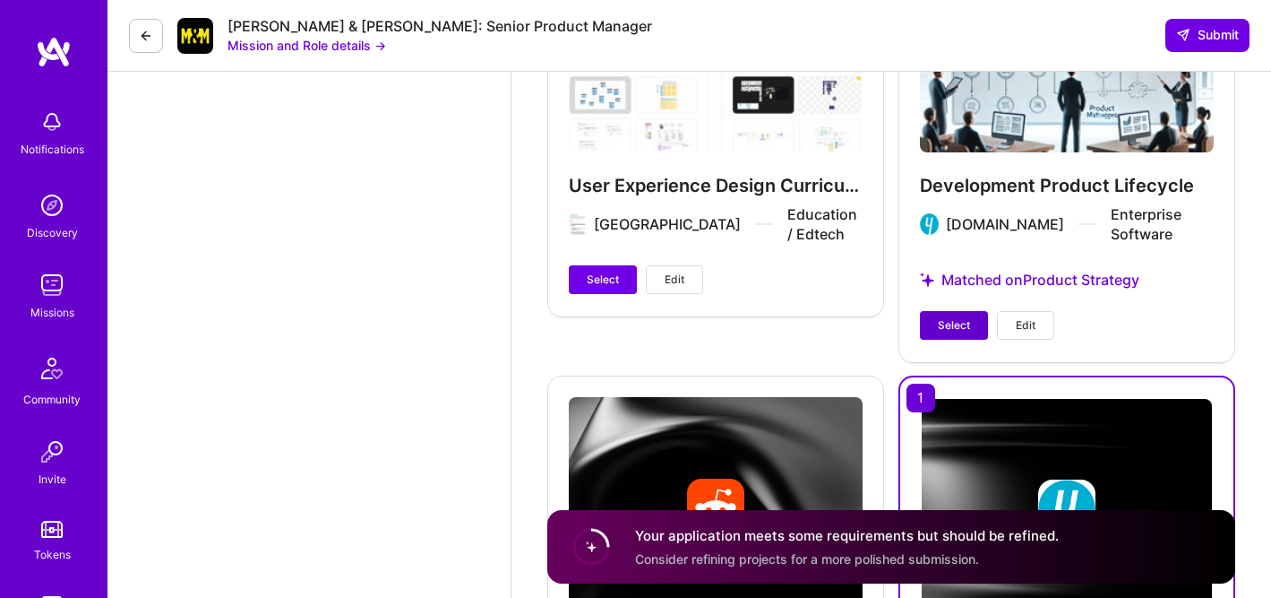
click at [952, 317] on span "Select" at bounding box center [954, 325] width 32 height 16
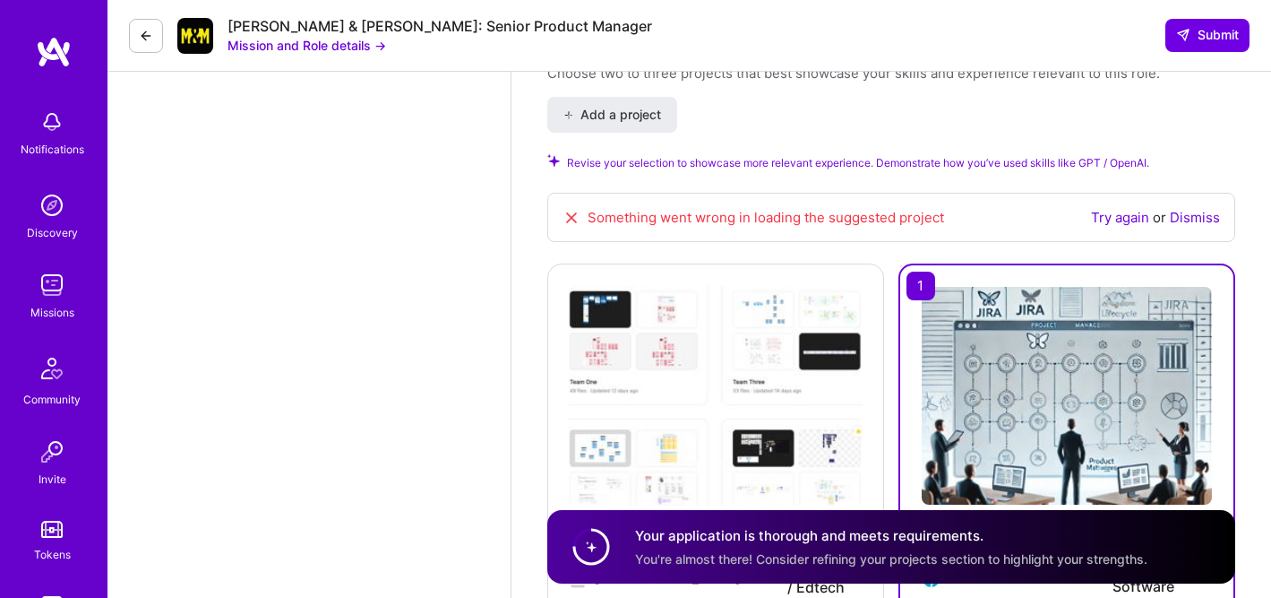
scroll to position [2589, 0]
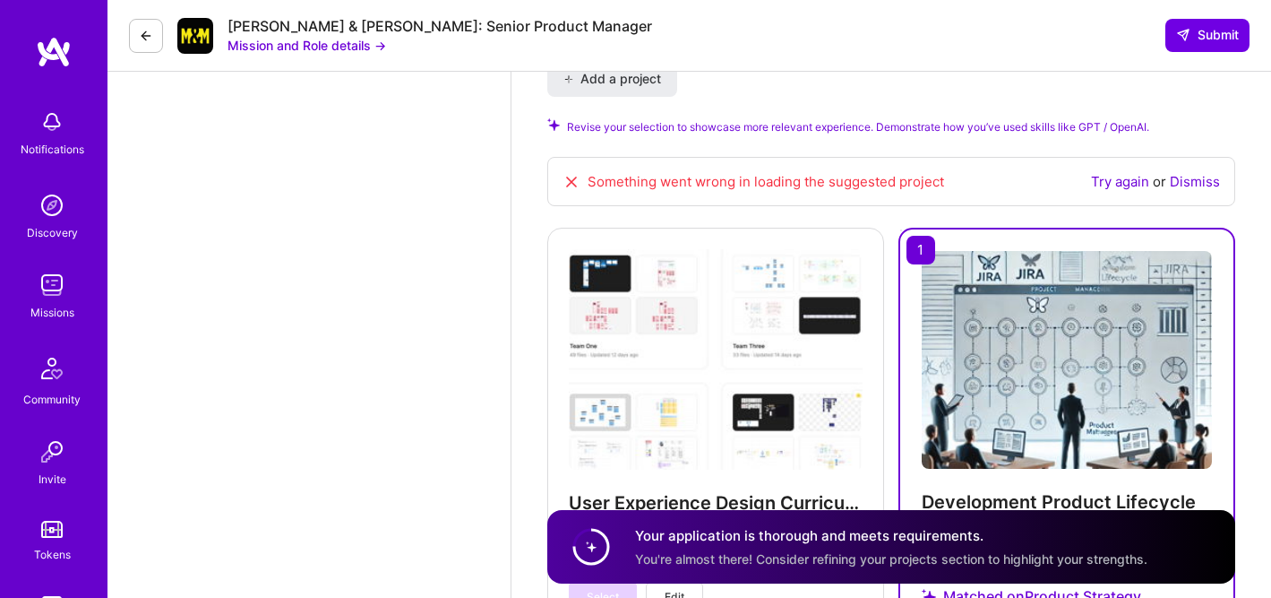
click at [604, 186] on div "Something went wrong in loading the suggested project" at bounding box center [754, 182] width 382 height 20
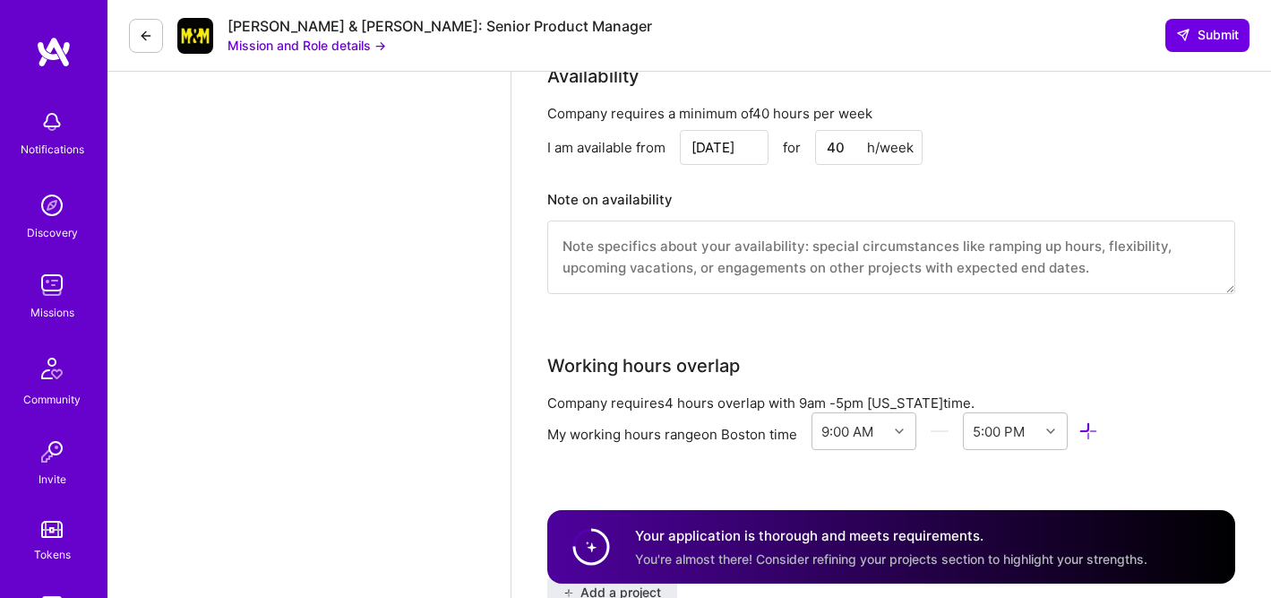
scroll to position [1996, 0]
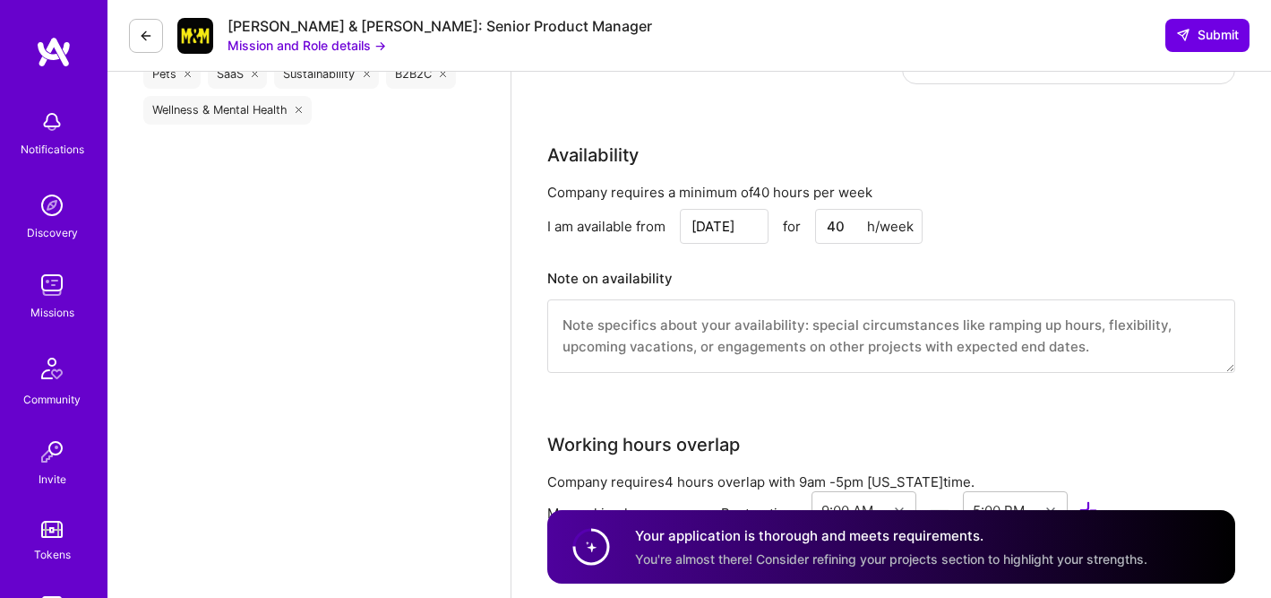
click at [805, 346] on textarea at bounding box center [891, 335] width 688 height 73
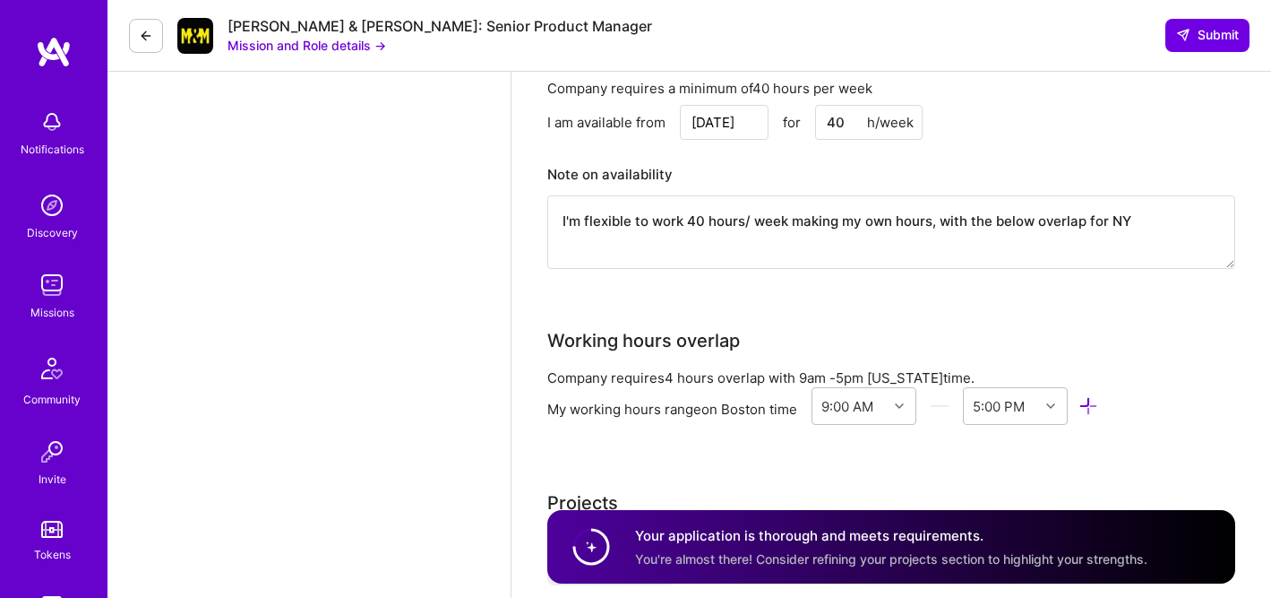
scroll to position [2146, 0]
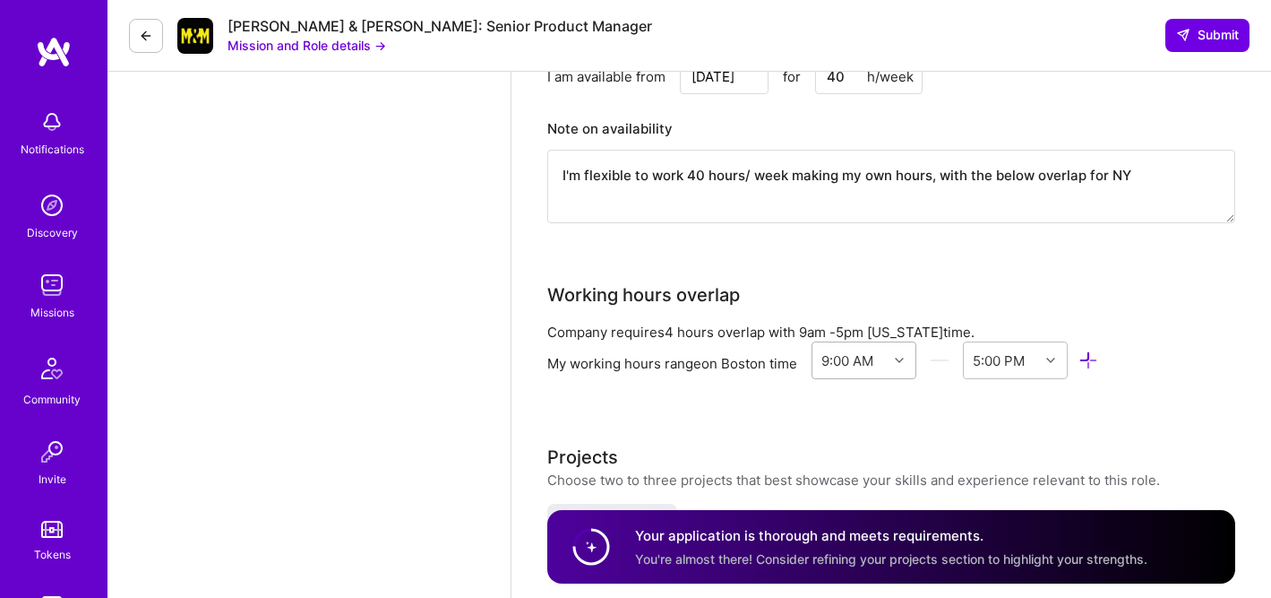
type textarea "I'm flexible to work 40 hours/ week making my own hours, with the below overlap…"
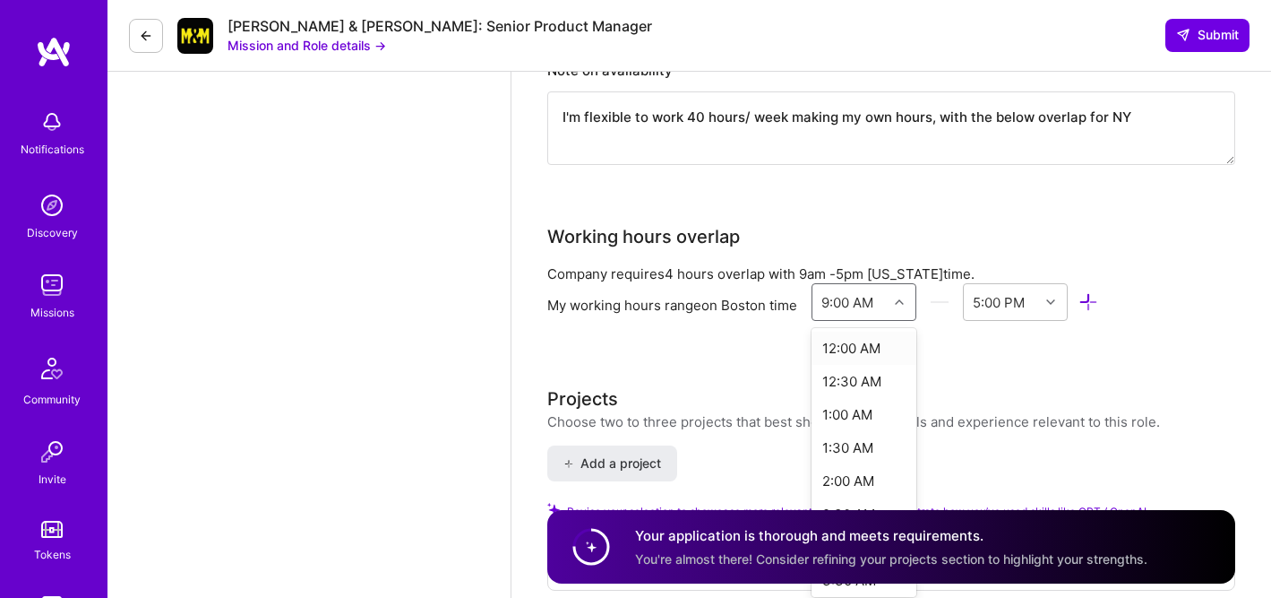
click at [895, 321] on div "option 12:00 AM focused, 1 of 48. 48 results available. Use Up and Down to choo…" at bounding box center [864, 302] width 105 height 38
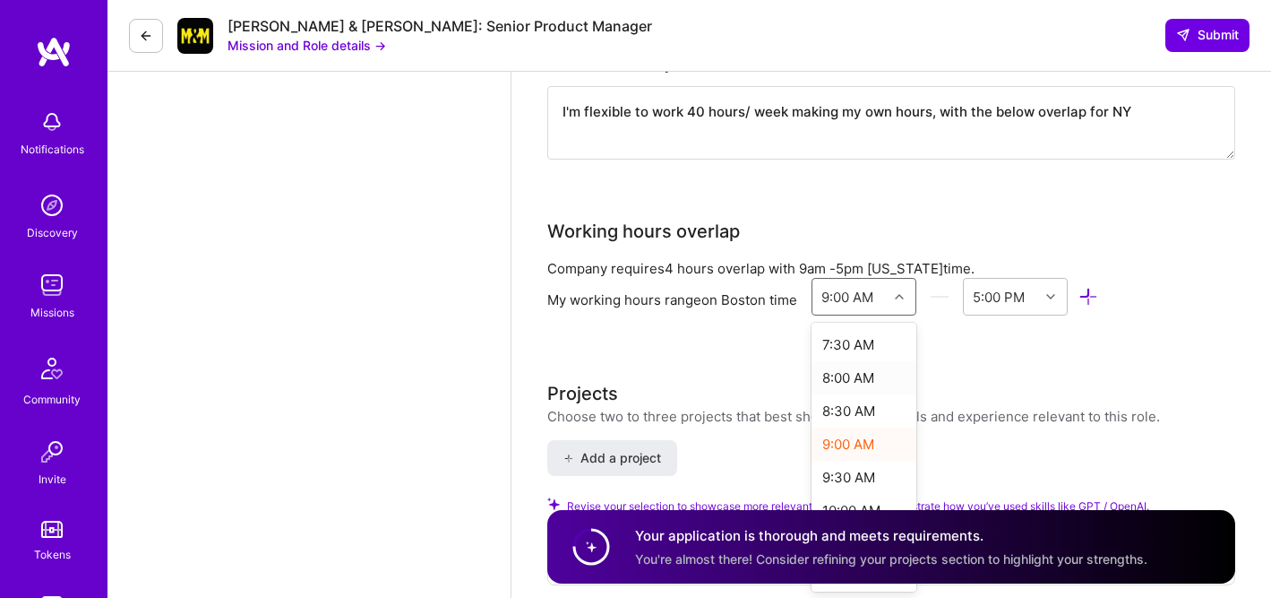
scroll to position [526, 0]
click at [856, 347] on div "8:00 AM" at bounding box center [864, 347] width 105 height 33
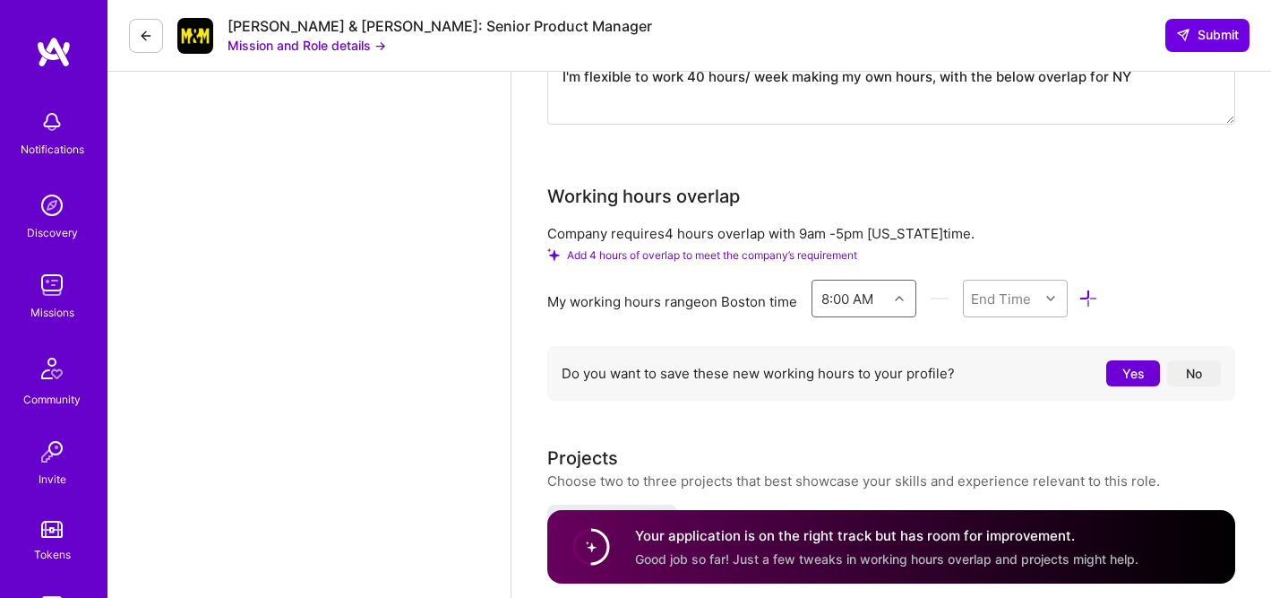
click at [1018, 317] on div "End Time" at bounding box center [1015, 299] width 105 height 38
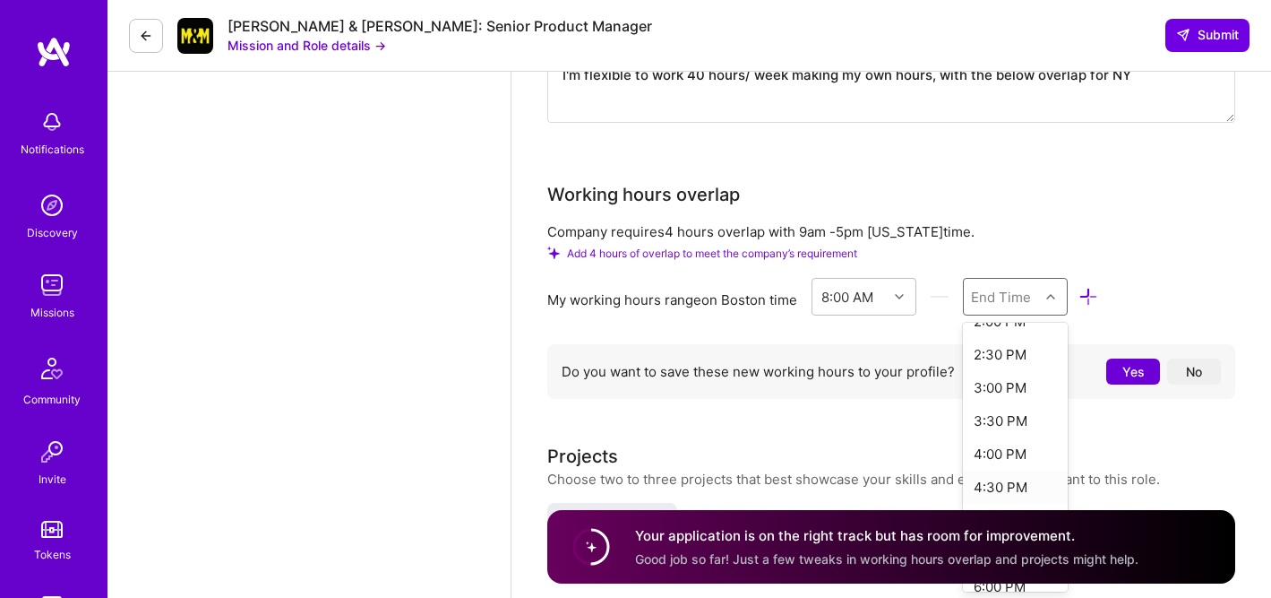
scroll to position [461, 0]
click at [1004, 412] on div "4:00 PM" at bounding box center [1015, 412] width 105 height 33
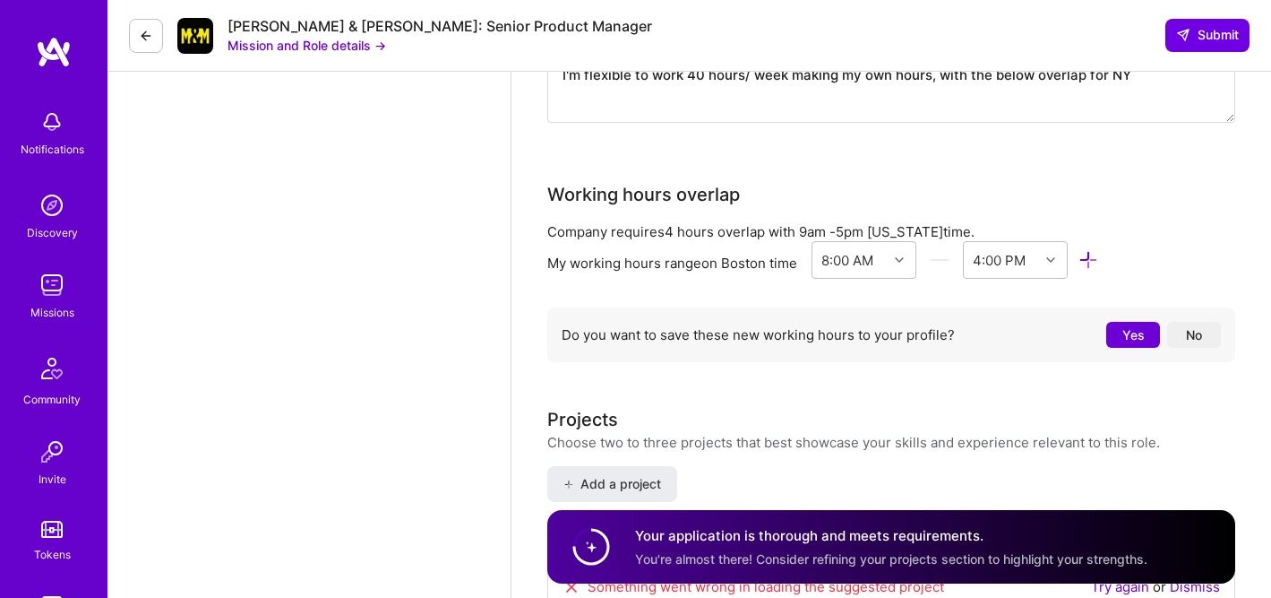
click at [1116, 330] on button "Yes" at bounding box center [1134, 335] width 54 height 26
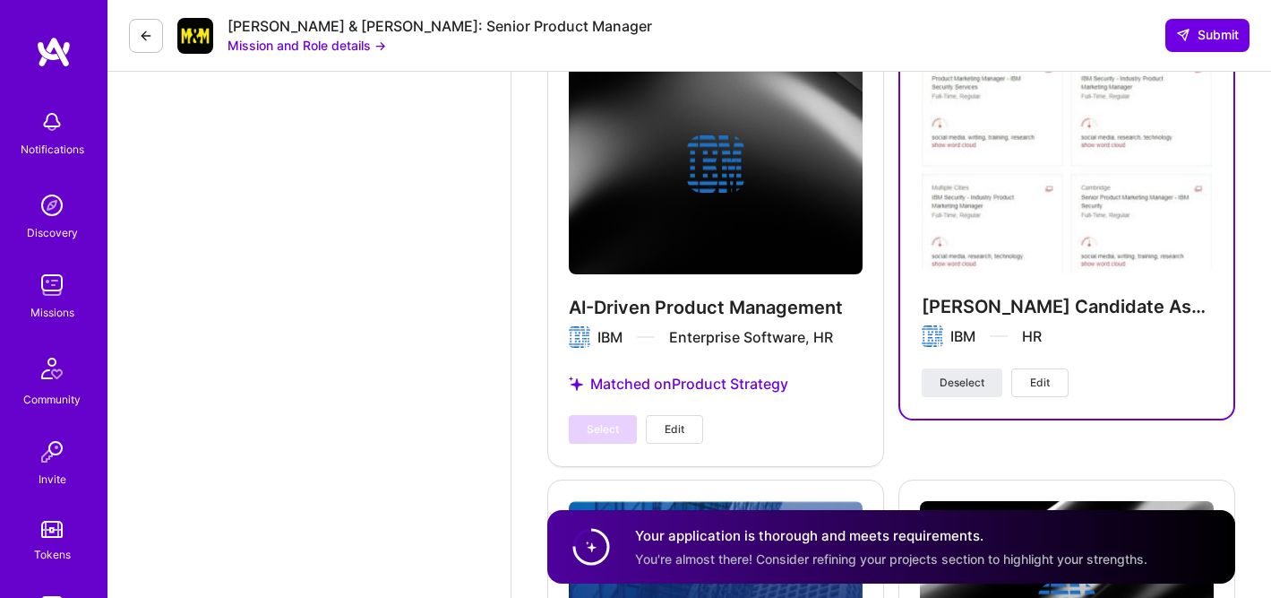
scroll to position [4270, 0]
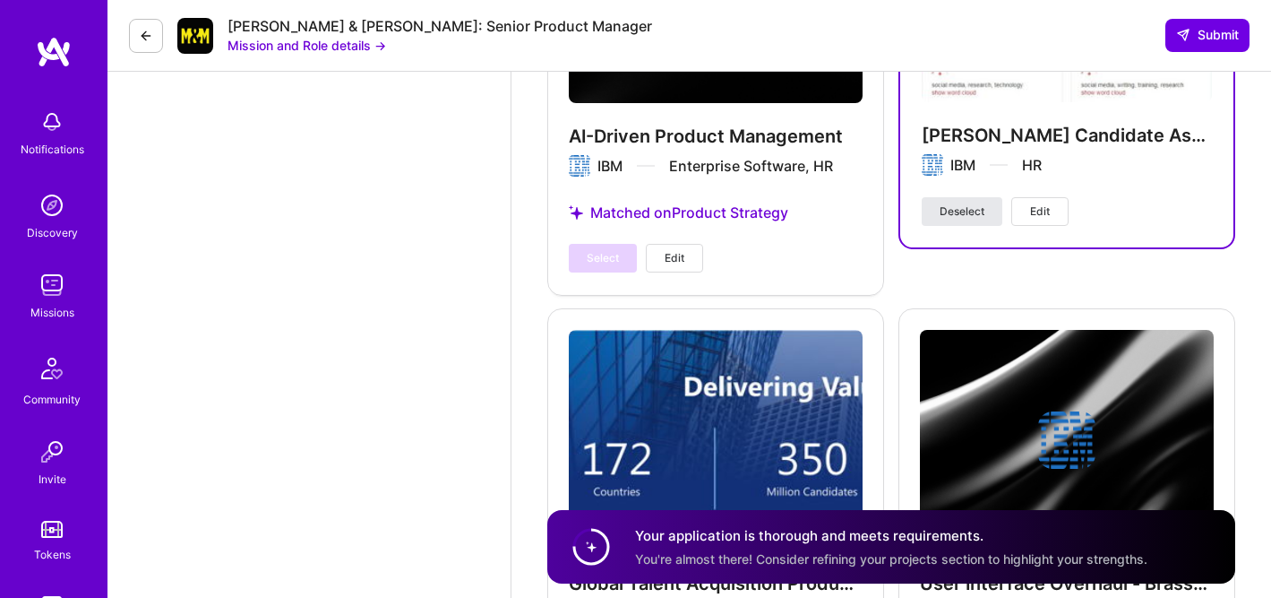
click at [961, 203] on span "Deselect" at bounding box center [962, 211] width 45 height 16
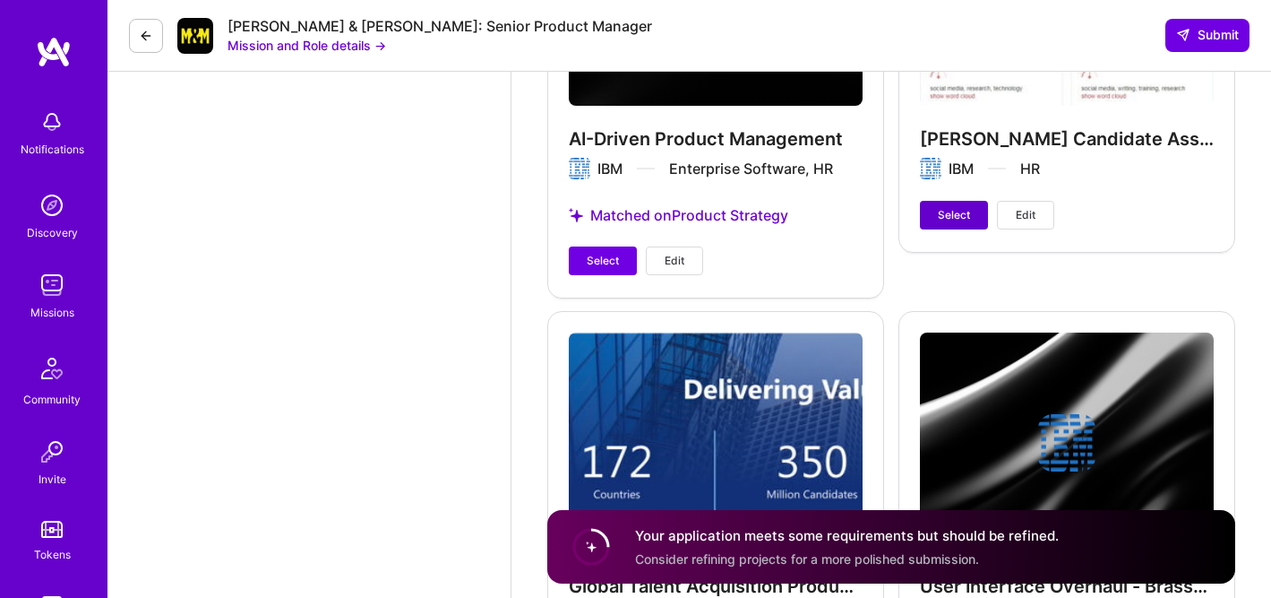
scroll to position [4267, 0]
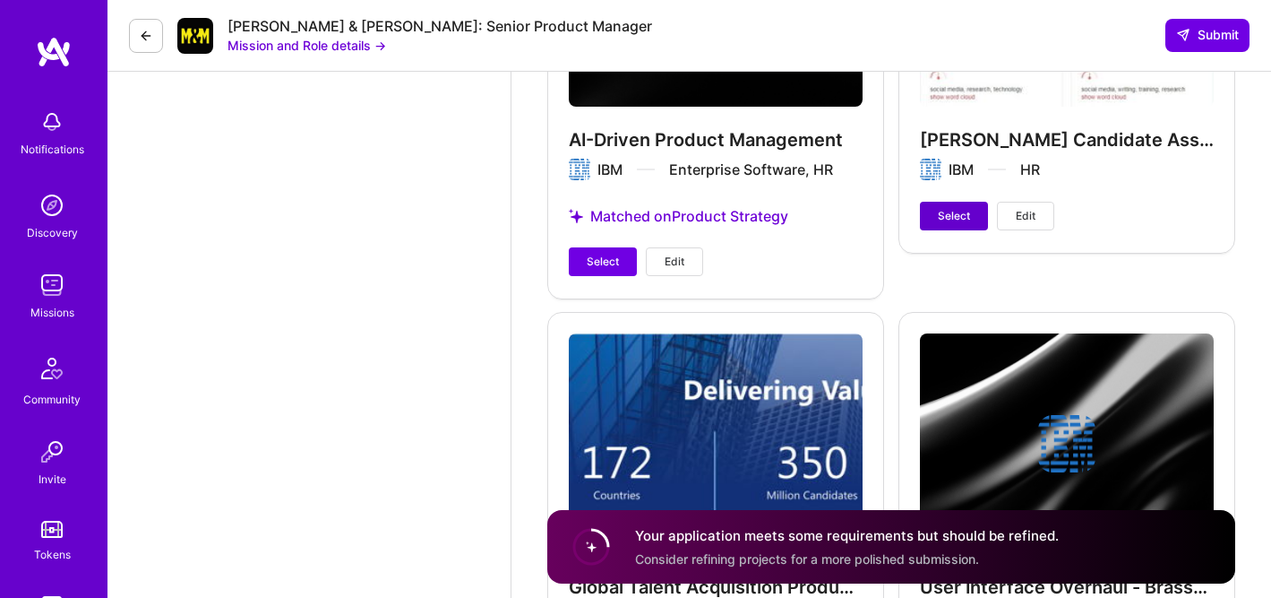
click at [950, 208] on span "Select" at bounding box center [954, 216] width 32 height 16
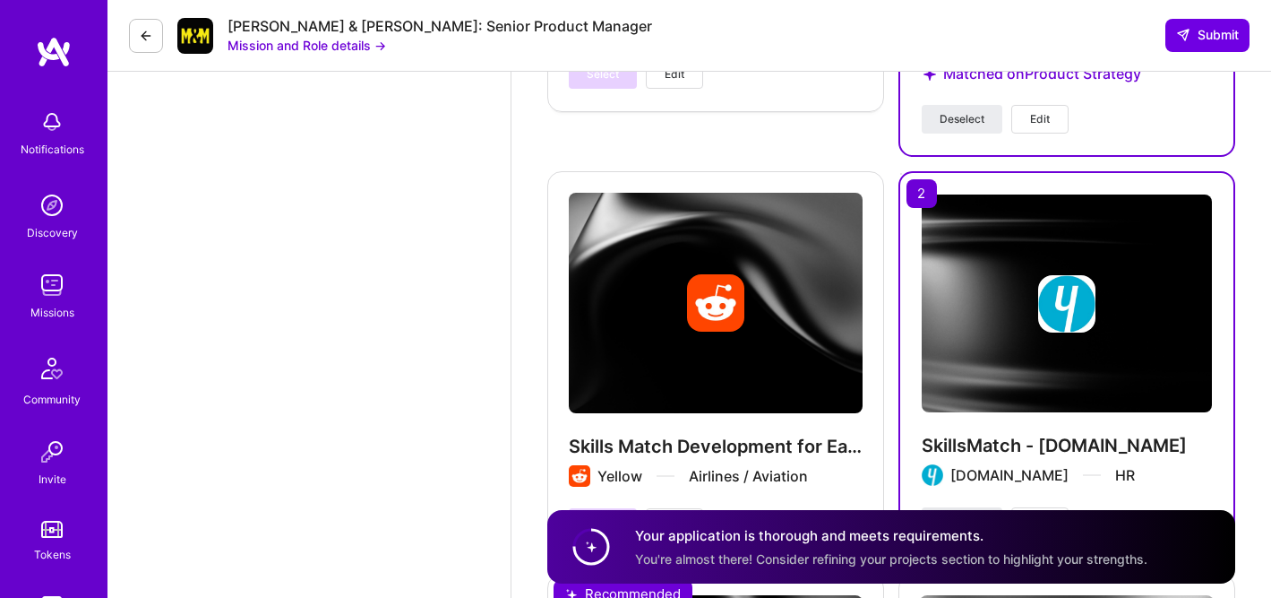
scroll to position [3101, 0]
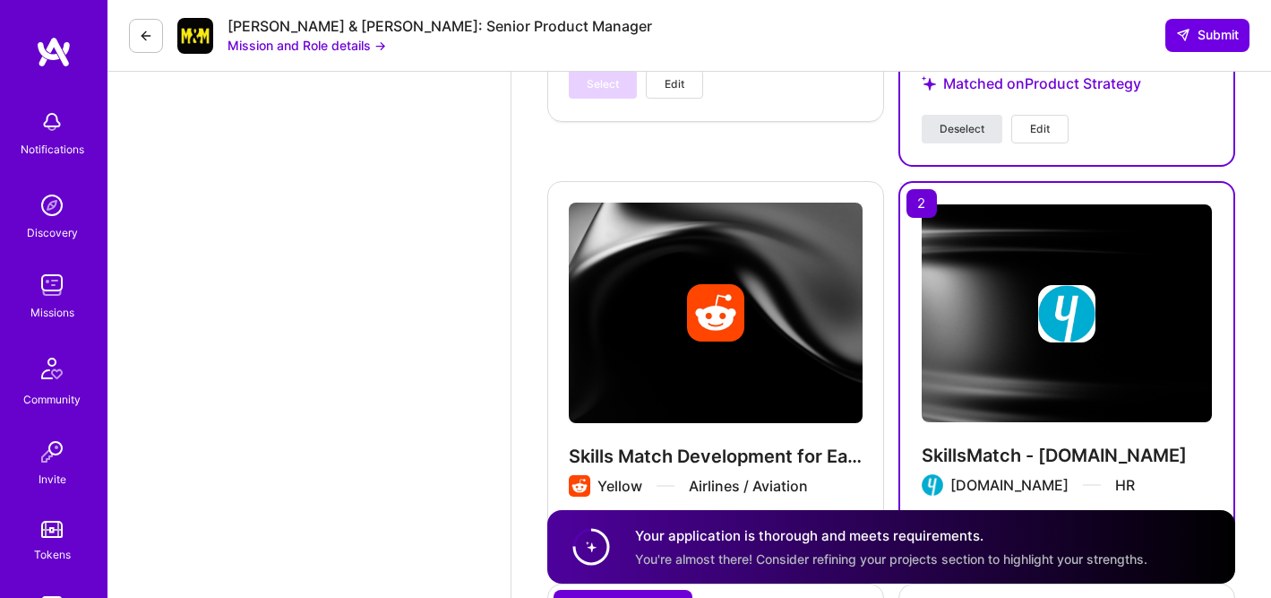
click at [950, 121] on span "Deselect" at bounding box center [962, 129] width 45 height 16
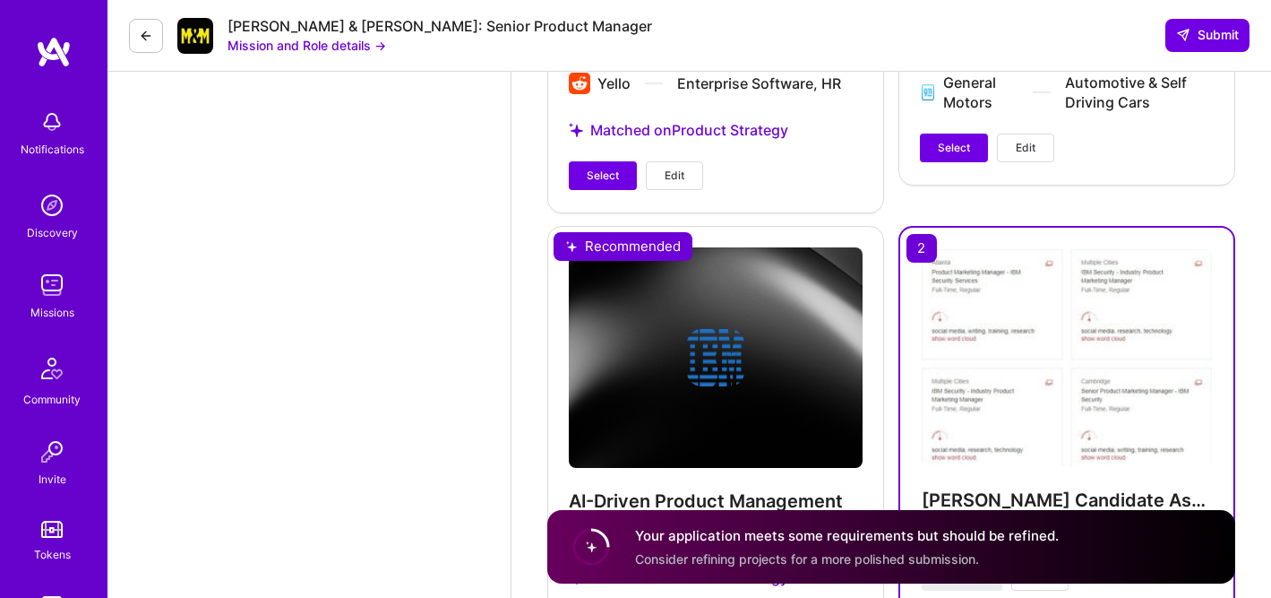
scroll to position [3906, 0]
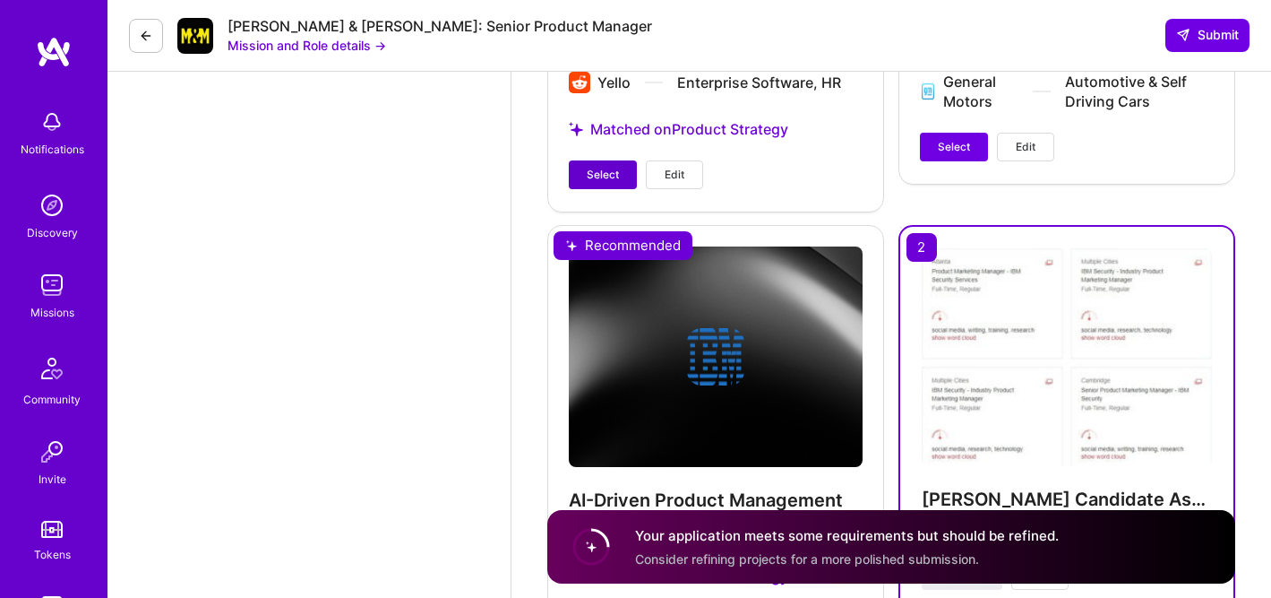
click at [604, 167] on span "Select" at bounding box center [603, 175] width 32 height 16
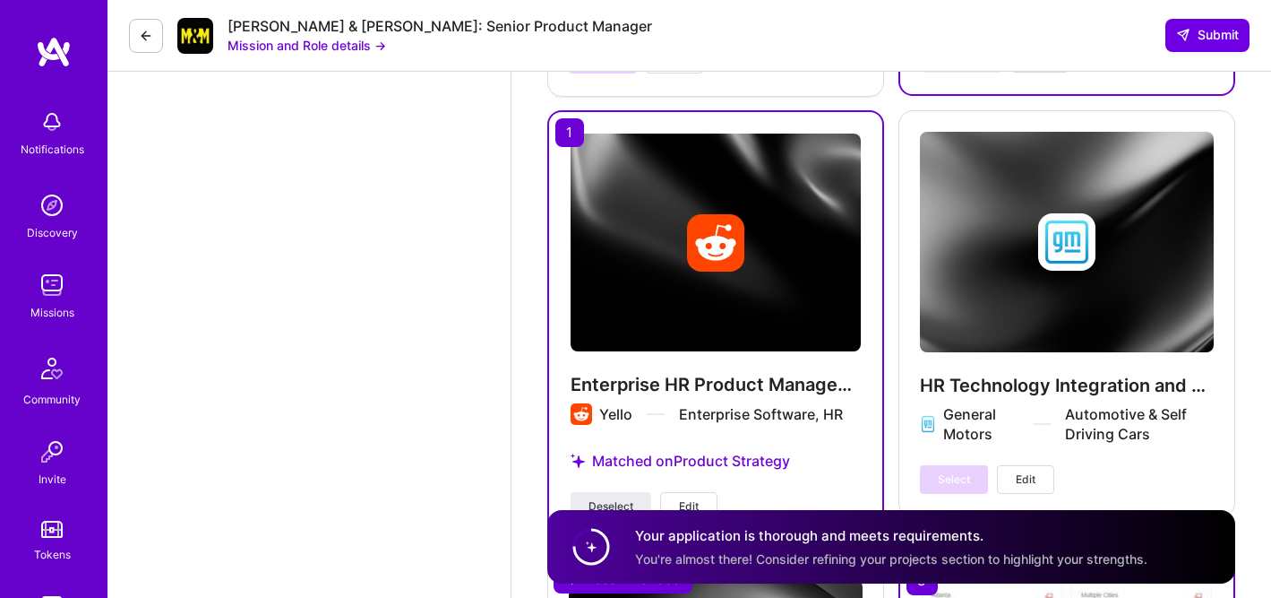
scroll to position [3661, 0]
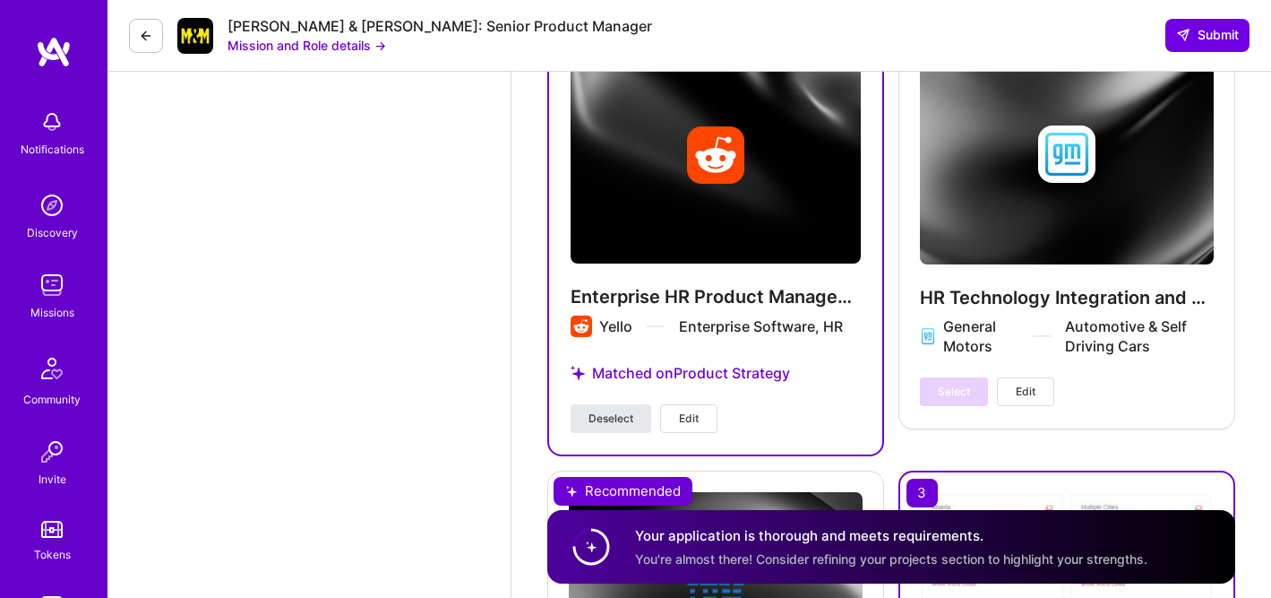
click at [605, 410] on span "Deselect" at bounding box center [611, 418] width 45 height 16
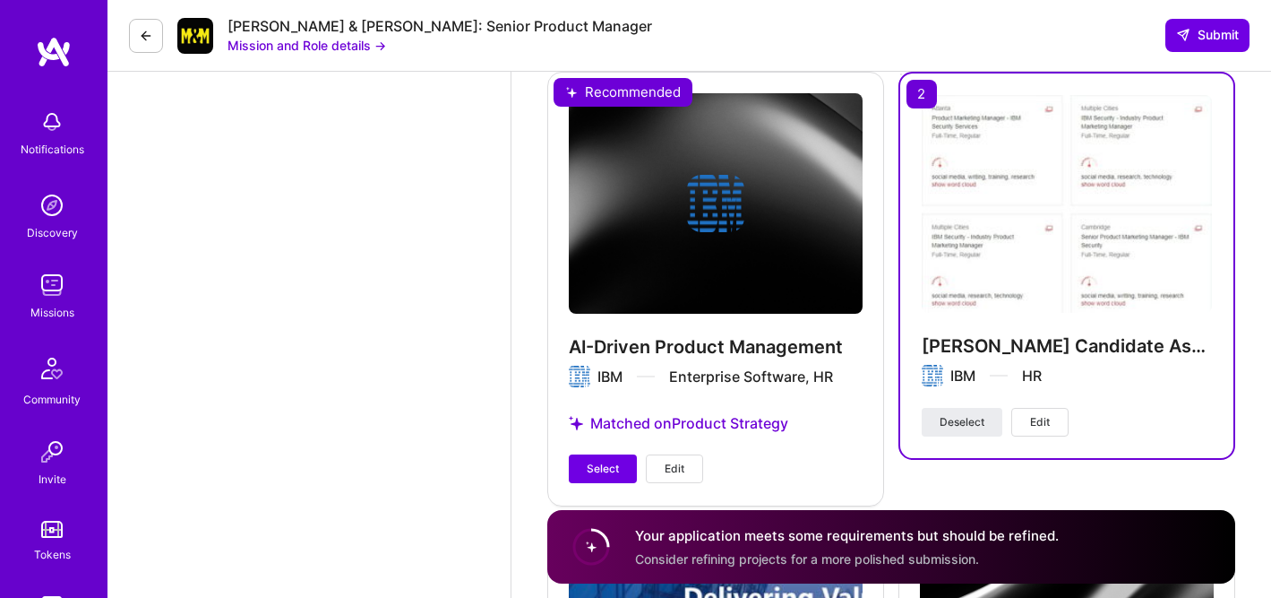
scroll to position [4075, 0]
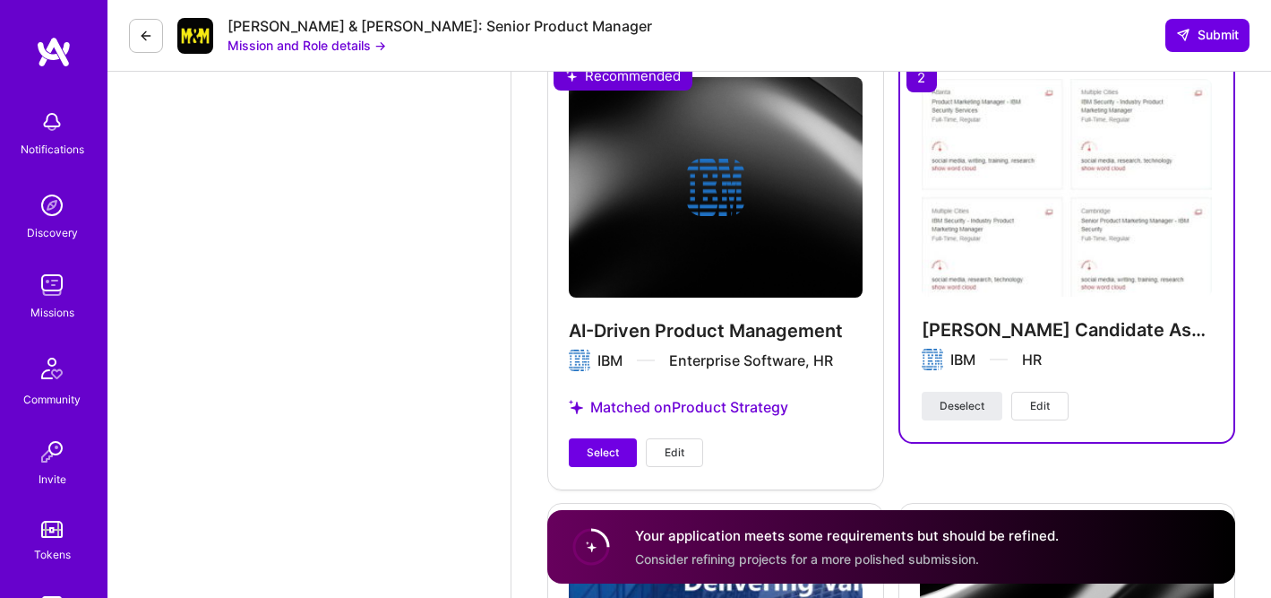
click at [597, 444] on span "Select" at bounding box center [603, 452] width 32 height 16
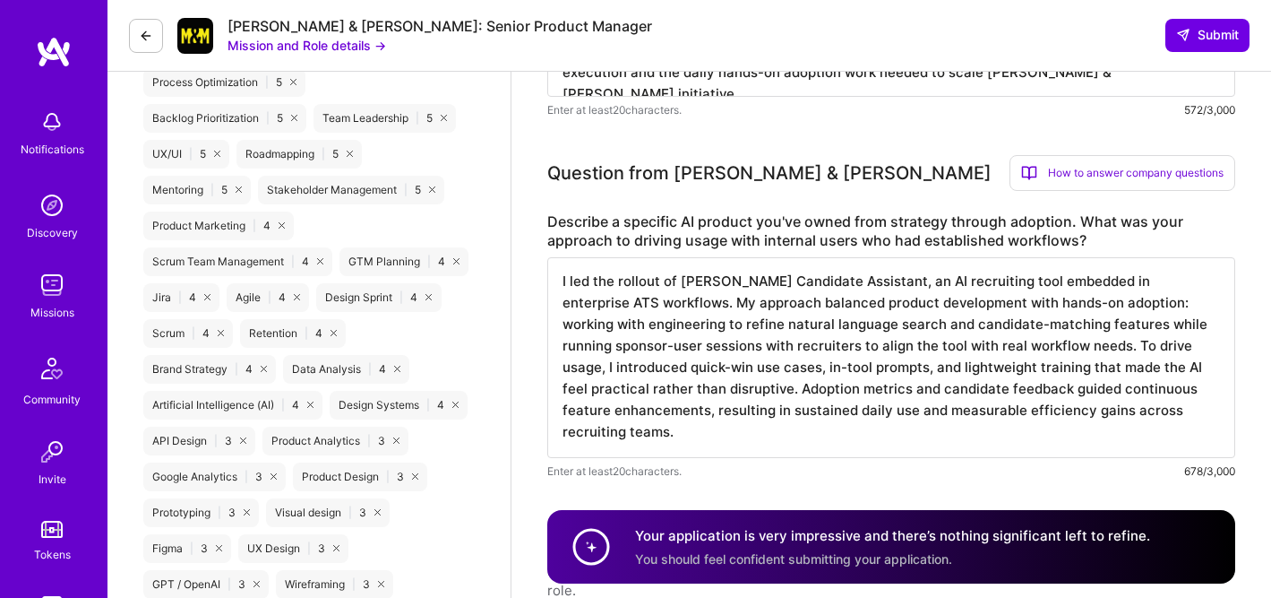
scroll to position [1010, 0]
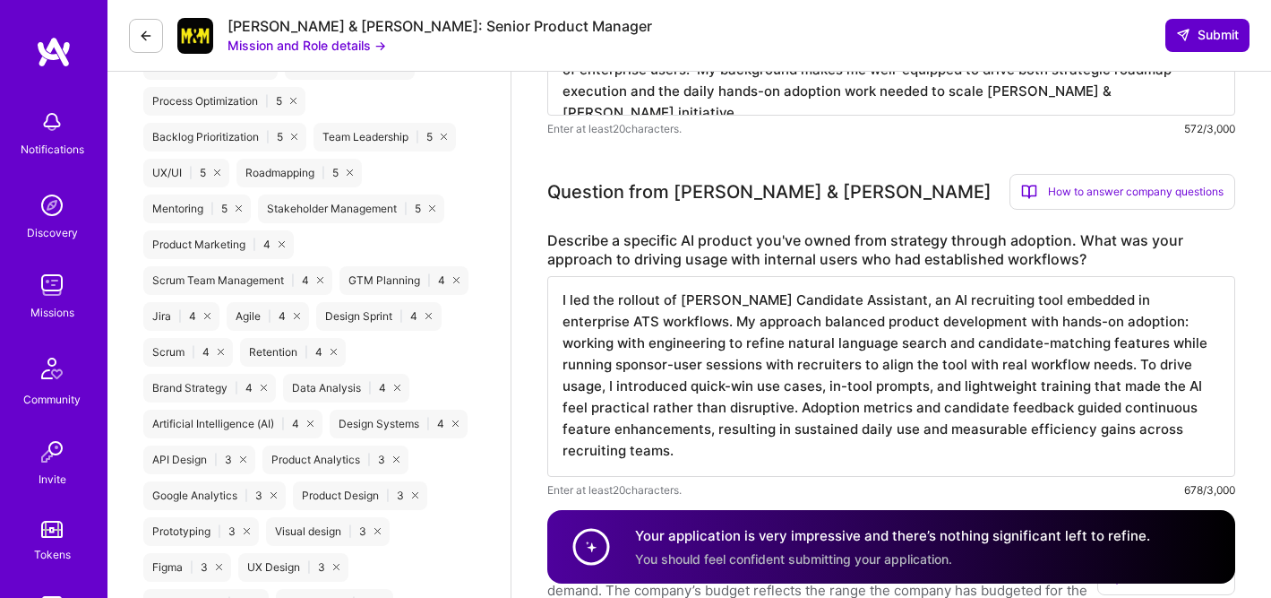
click at [1204, 30] on span "Submit" at bounding box center [1207, 35] width 63 height 18
